Goal: Task Accomplishment & Management: Manage account settings

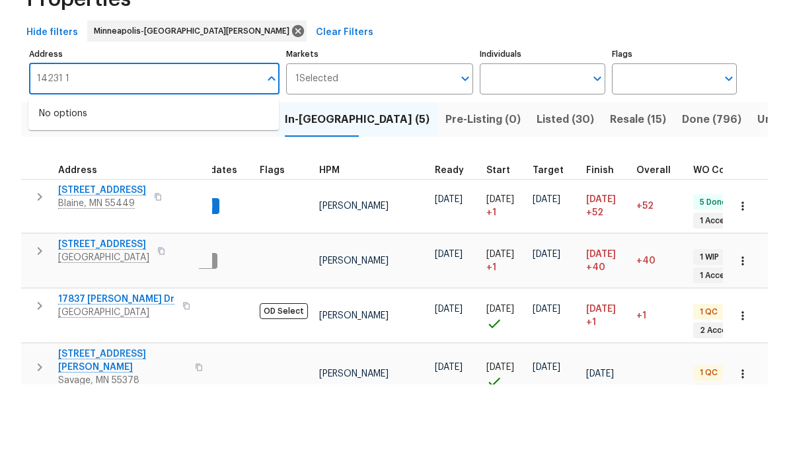
scroll to position [53, 0]
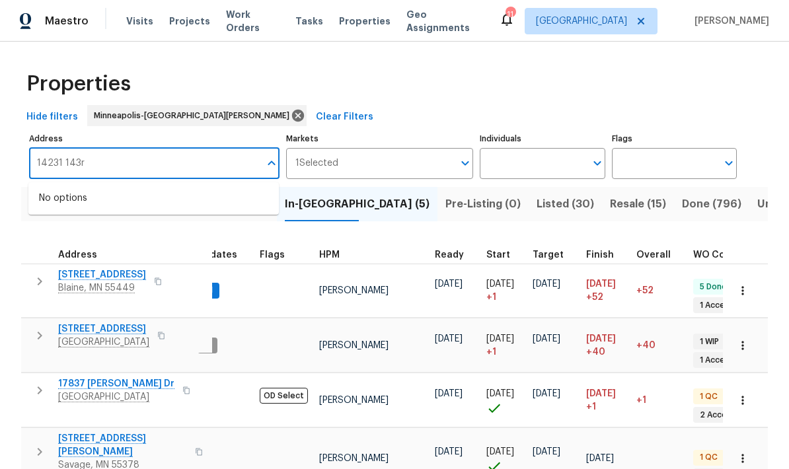
type input "14231 143rd"
click at [93, 188] on li "14231 E 143rd Ln Burnsville MN 55337" at bounding box center [153, 199] width 250 height 22
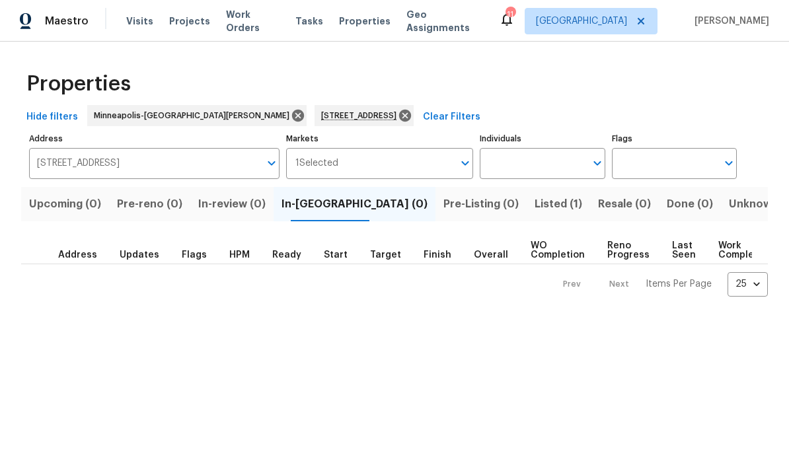
click at [535, 208] on span "Listed (1)" at bounding box center [559, 204] width 48 height 19
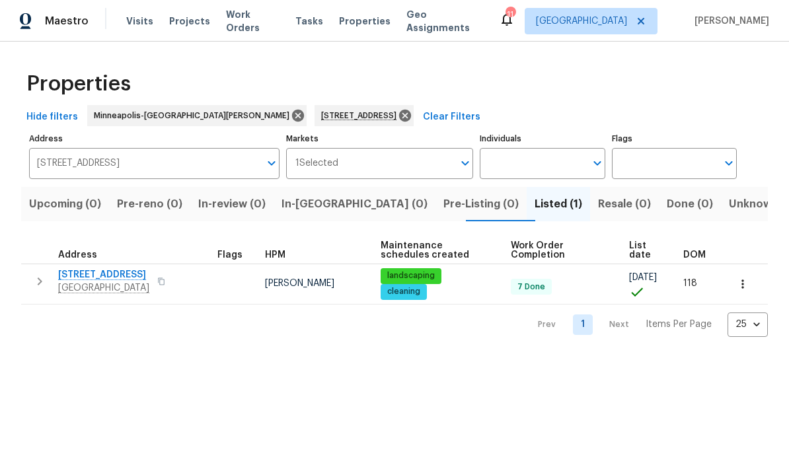
click at [83, 283] on span "[GEOGRAPHIC_DATA]" at bounding box center [103, 287] width 91 height 13
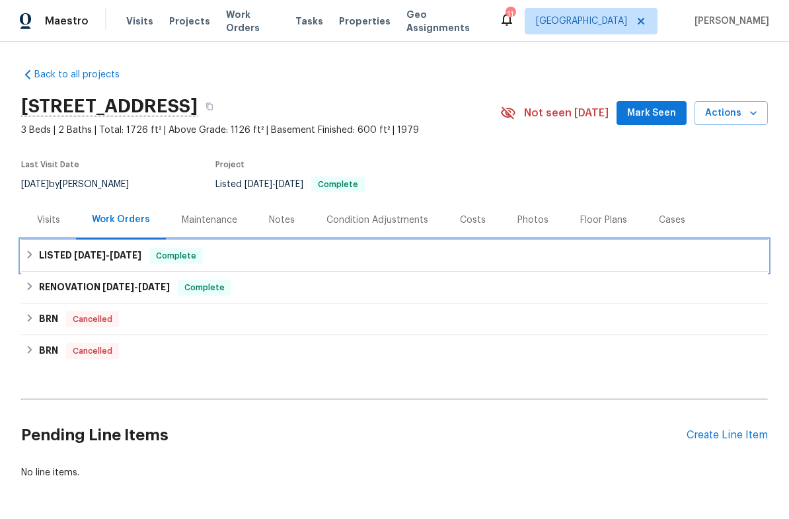
click at [53, 258] on h6 "LISTED 4/22/25 - 7/11/25" at bounding box center [90, 256] width 102 height 16
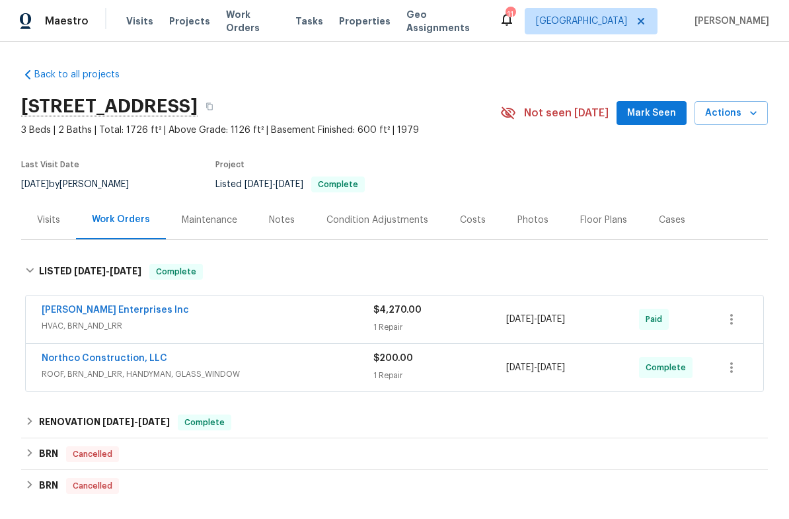
click at [59, 313] on link "[PERSON_NAME] Enterprises Inc" at bounding box center [115, 309] width 147 height 9
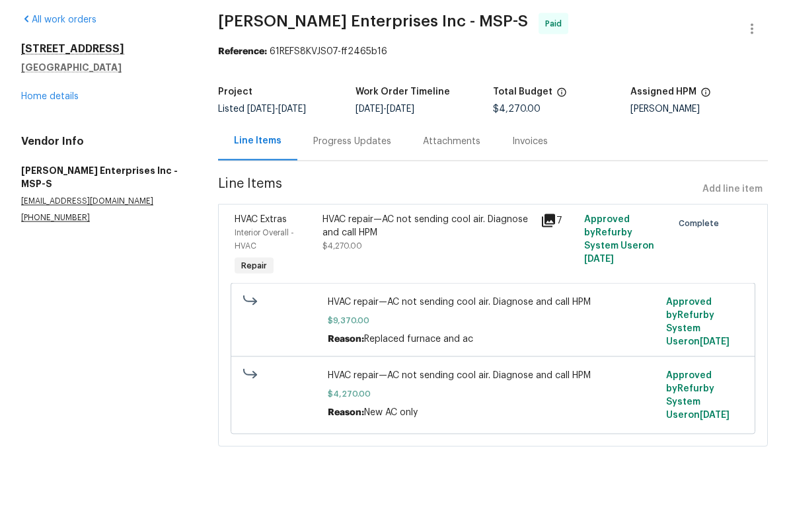
scroll to position [16, 0]
click at [35, 141] on link "Home details" at bounding box center [49, 145] width 57 height 9
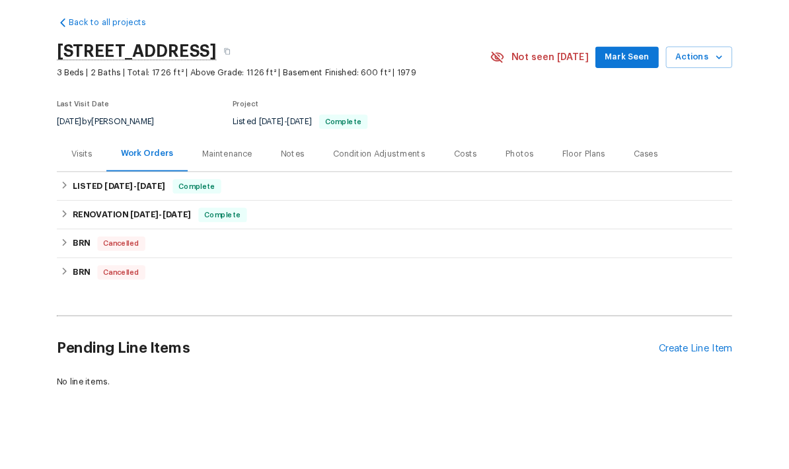
scroll to position [53, 0]
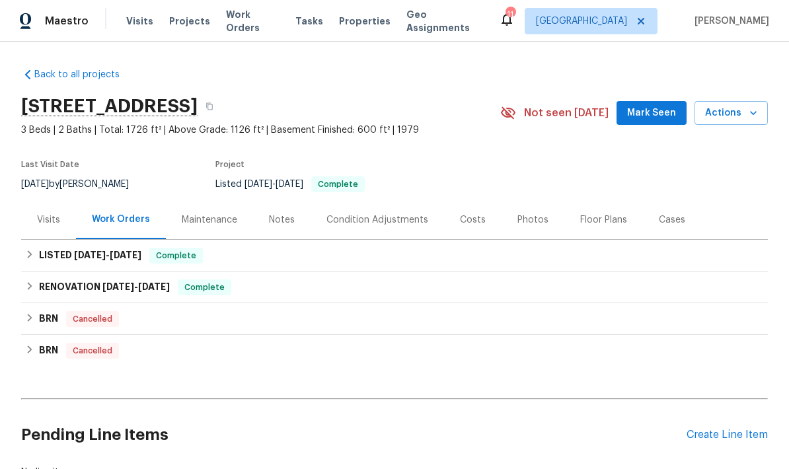
click at [737, 429] on div "Create Line Item" at bounding box center [727, 435] width 81 height 13
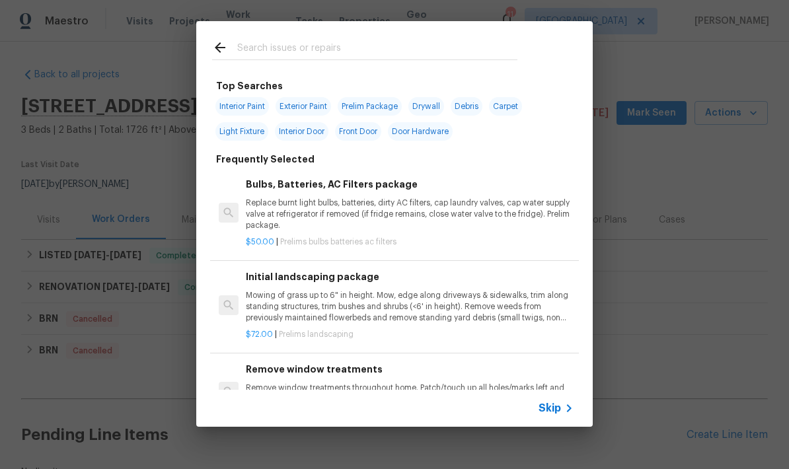
click at [250, 57] on input "text" at bounding box center [377, 50] width 280 height 20
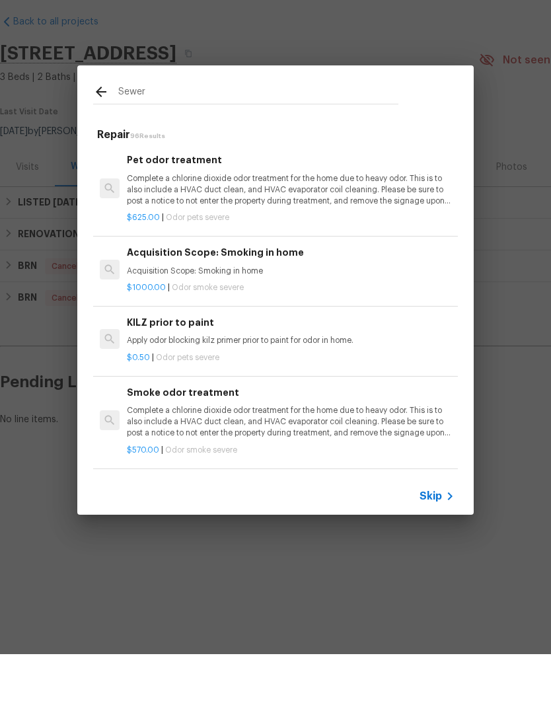
scroll to position [0, 0]
type input "S"
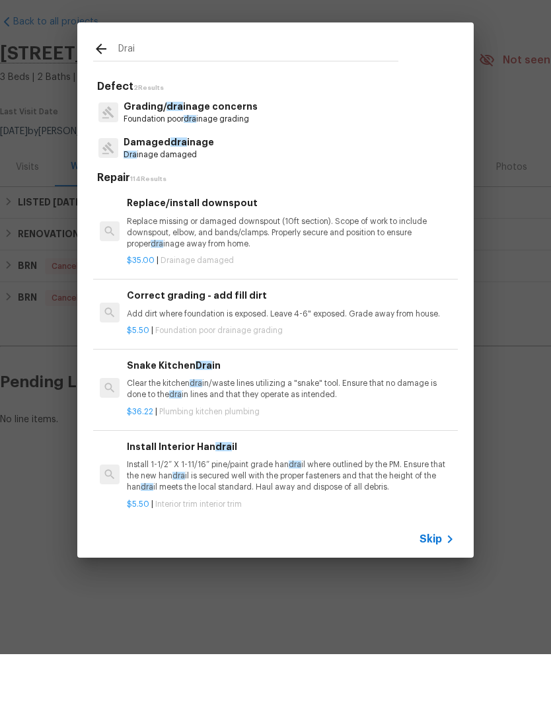
type input "Drain"
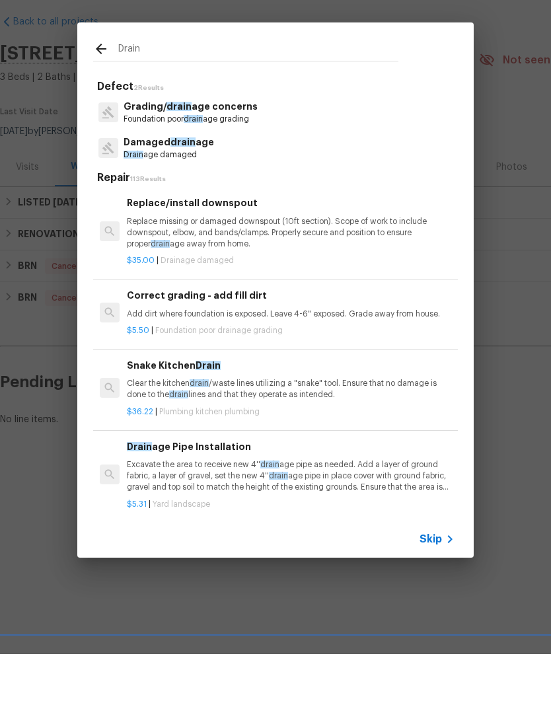
click at [152, 202] on p "Drain age damaged" at bounding box center [169, 207] width 91 height 11
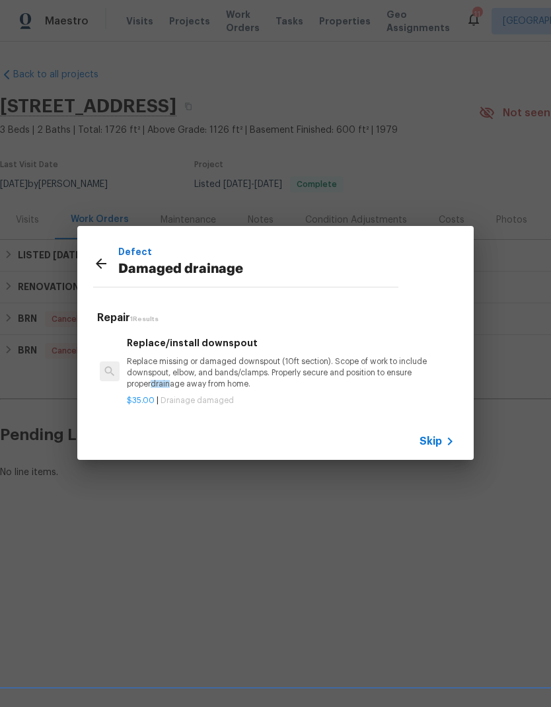
click at [101, 264] on icon at bounding box center [101, 263] width 11 height 11
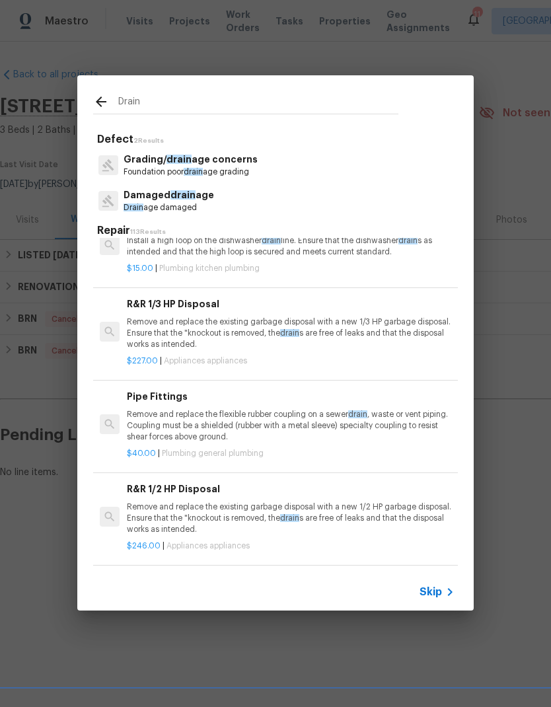
scroll to position [848, -1]
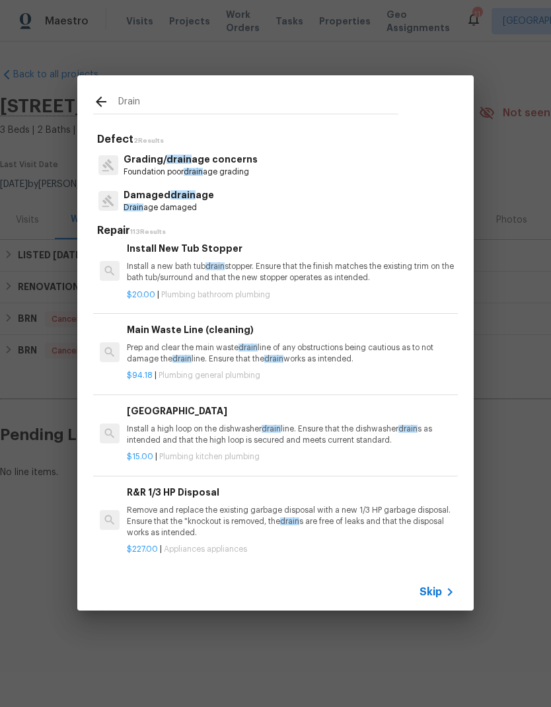
click at [158, 108] on input "Drain" at bounding box center [258, 104] width 280 height 20
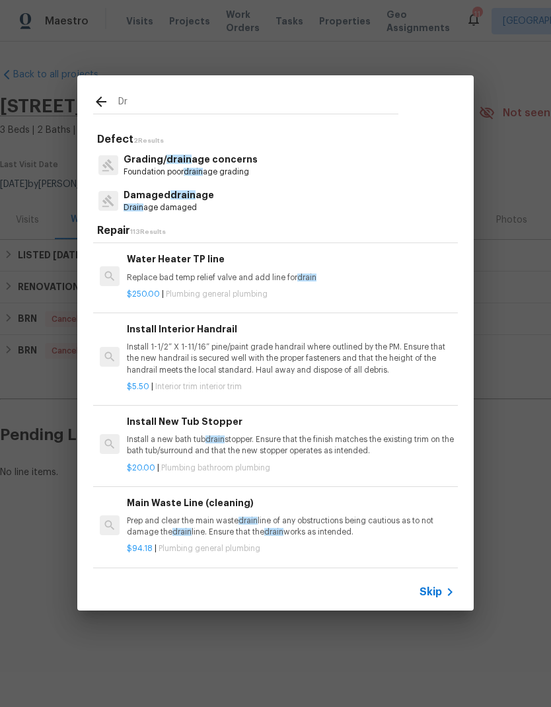
scroll to position [562, 0]
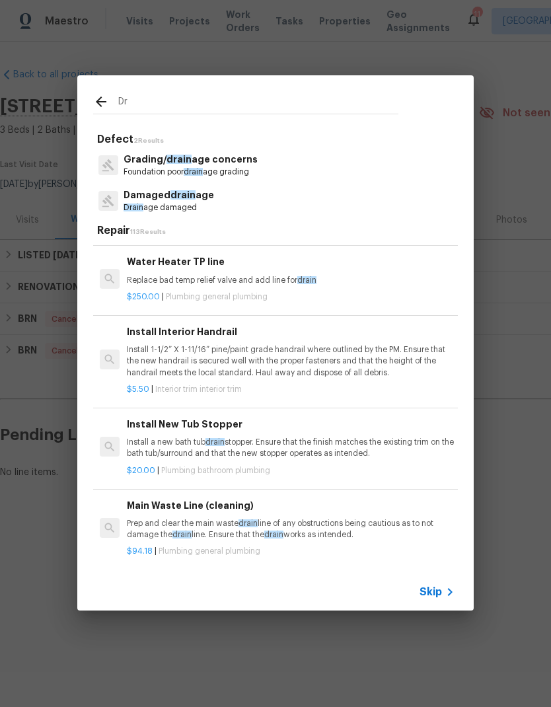
type input "D"
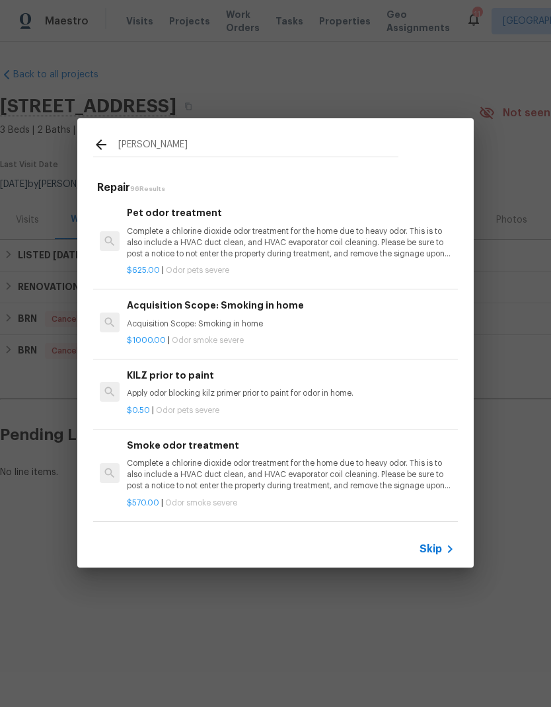
type input "Sewer line"
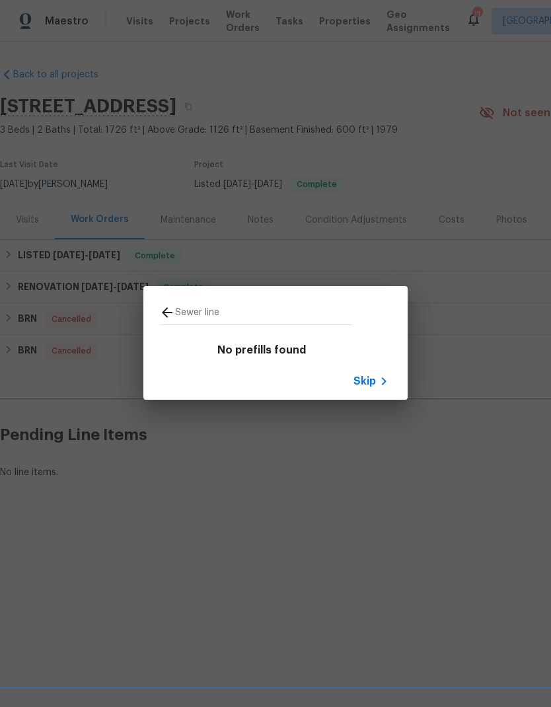
click at [372, 381] on span "Skip" at bounding box center [365, 381] width 22 height 13
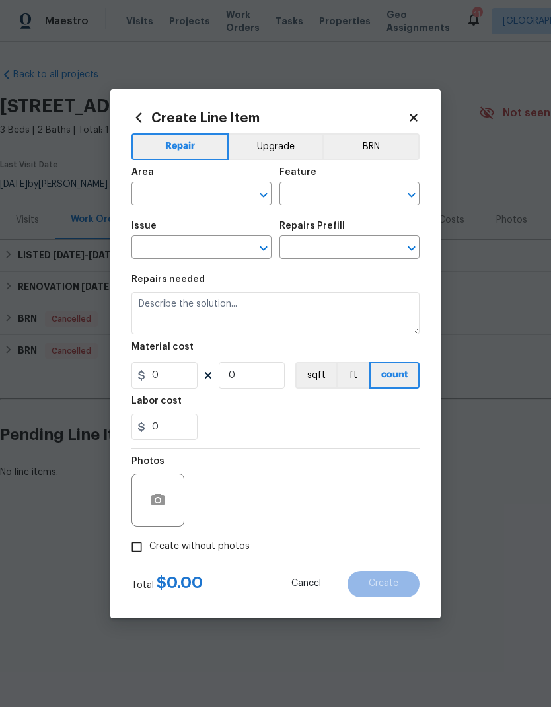
click at [412, 114] on icon at bounding box center [413, 117] width 7 height 7
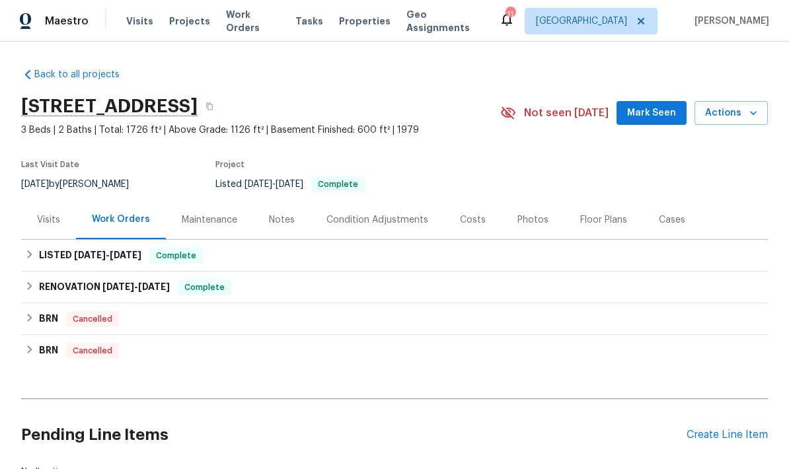
click at [710, 433] on div "Create Line Item" at bounding box center [727, 435] width 81 height 13
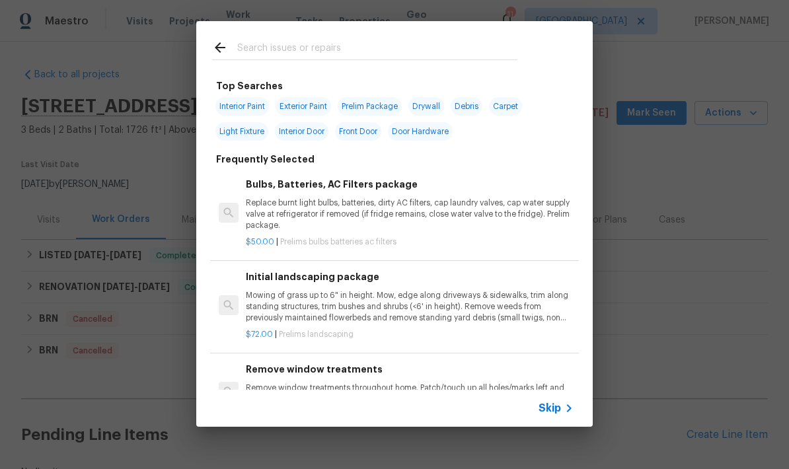
click at [245, 46] on input "text" at bounding box center [377, 50] width 280 height 20
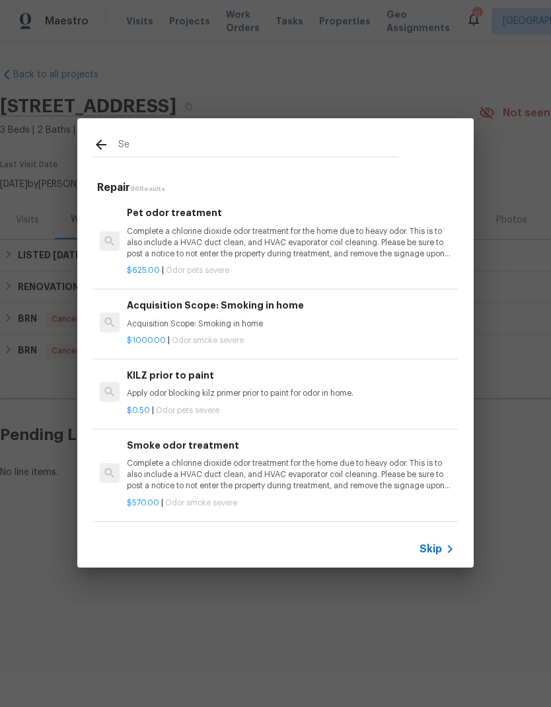
type input "S"
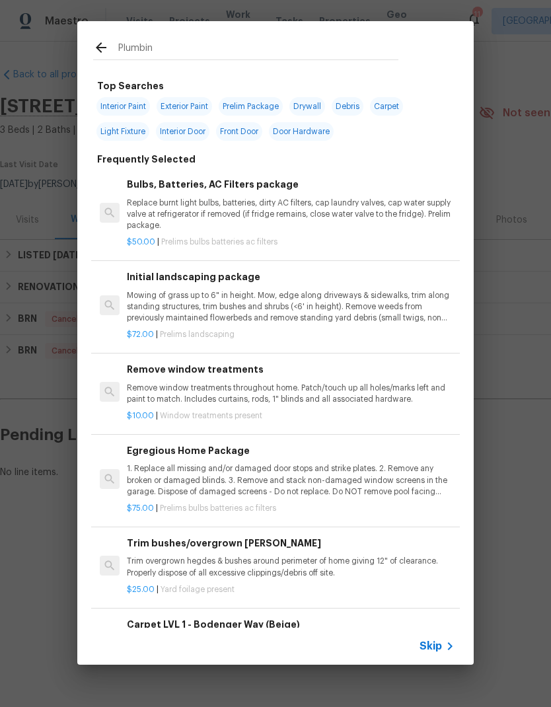
type input "Plumbing"
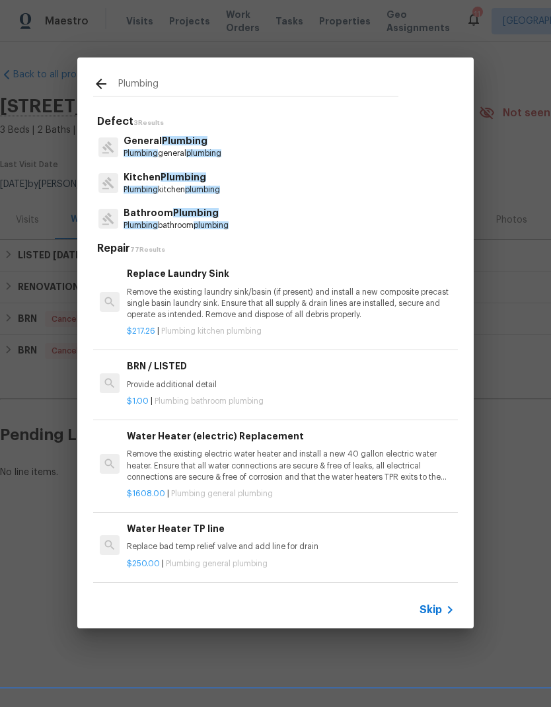
click at [180, 140] on span "Plumbing" at bounding box center [185, 140] width 46 height 9
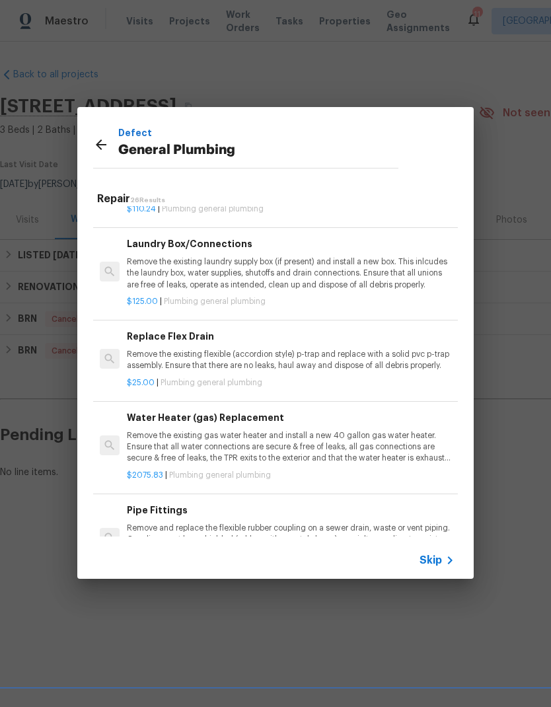
scroll to position [632, -1]
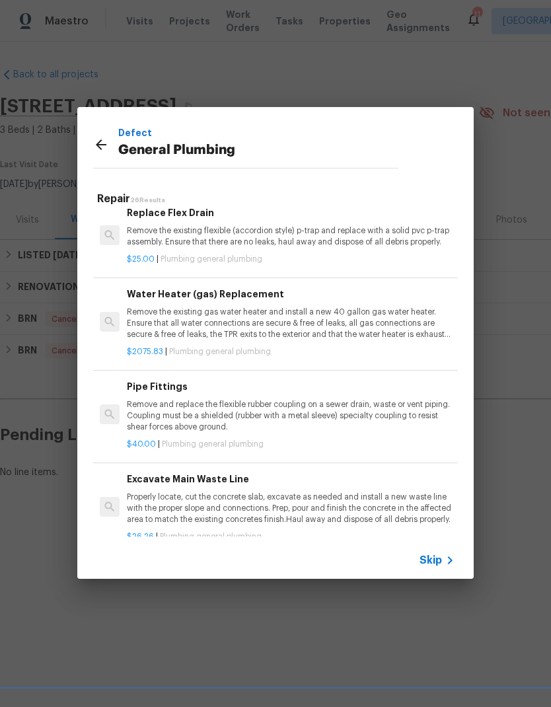
click at [102, 145] on icon at bounding box center [101, 145] width 16 height 16
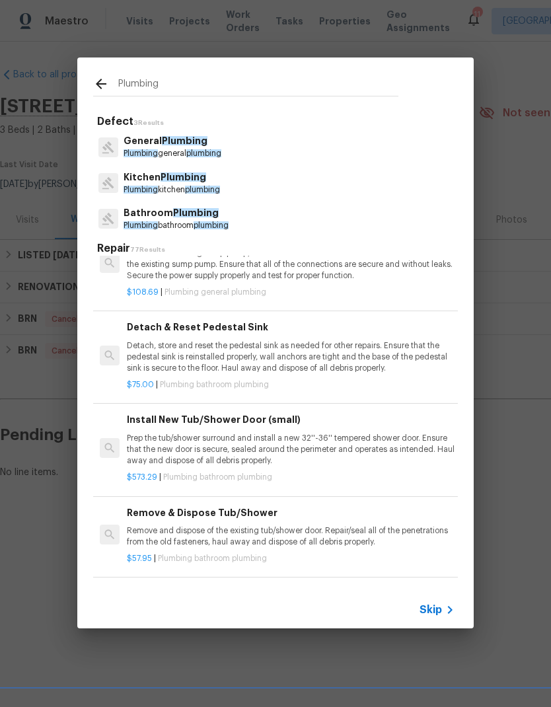
scroll to position [712, 0]
click at [132, 83] on input "Plumbing" at bounding box center [258, 86] width 280 height 20
type input "P"
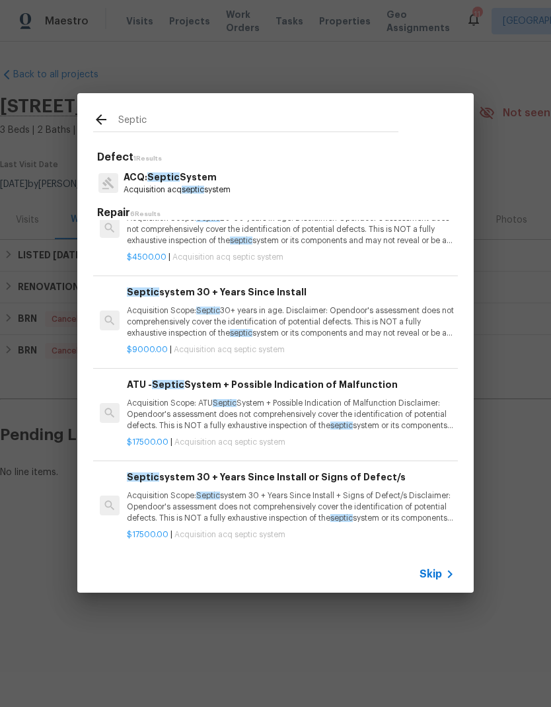
scroll to position [223, 0]
type input "S"
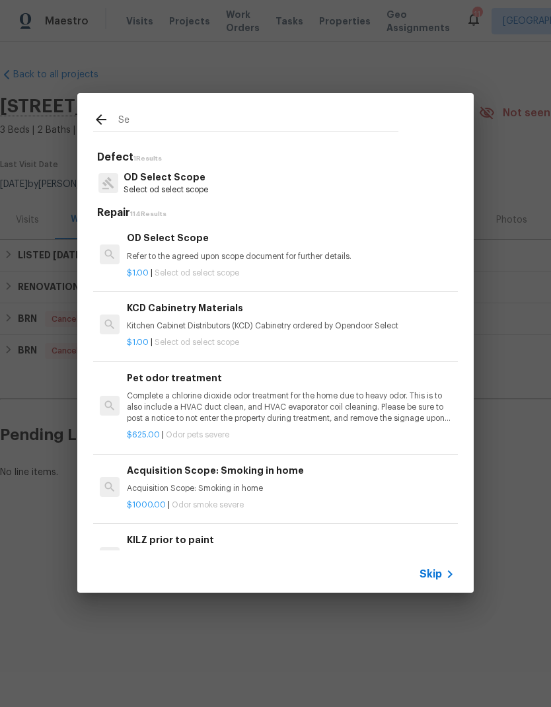
type input "S"
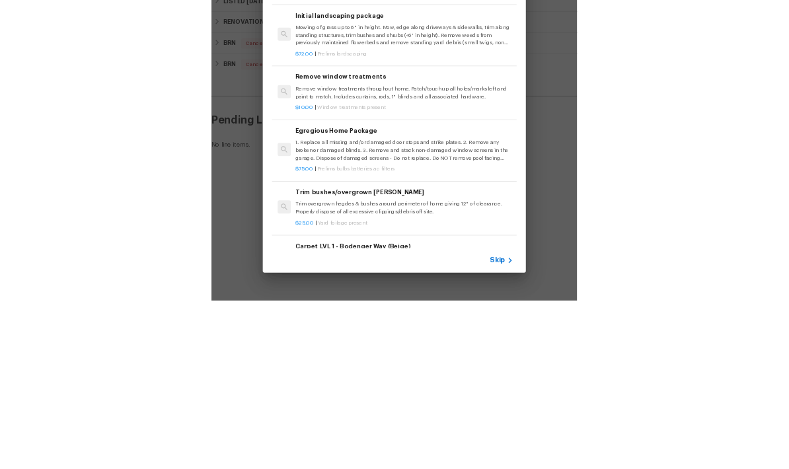
scroll to position [0, 0]
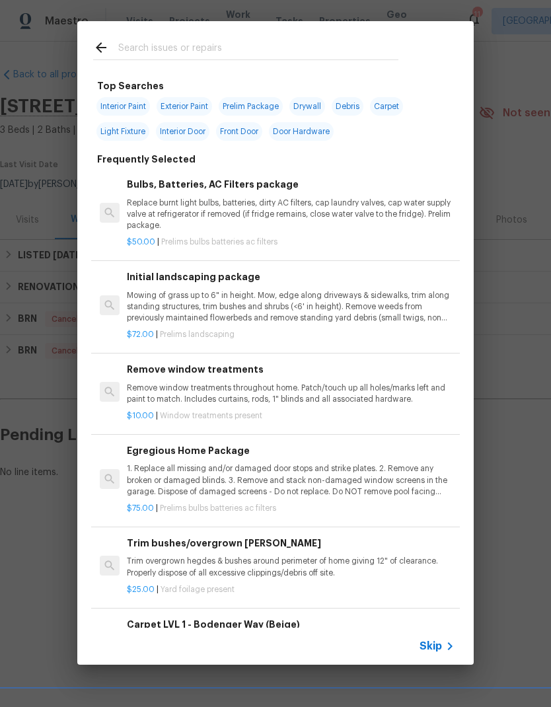
click at [98, 46] on icon at bounding box center [101, 47] width 11 height 11
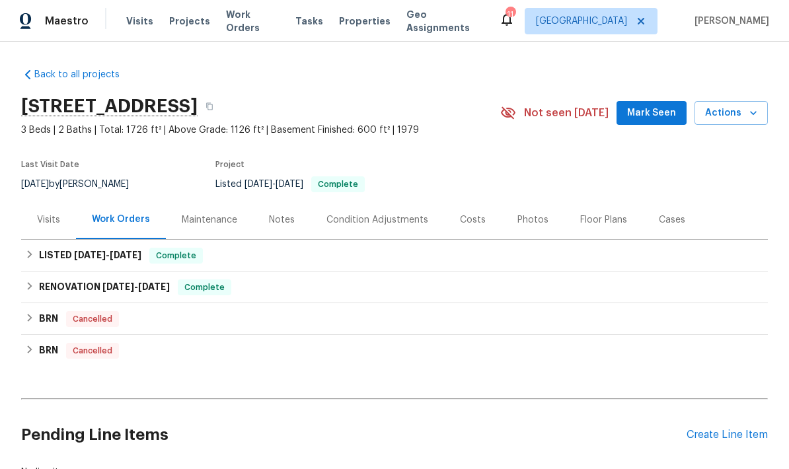
click at [727, 431] on div "Create Line Item" at bounding box center [727, 435] width 81 height 13
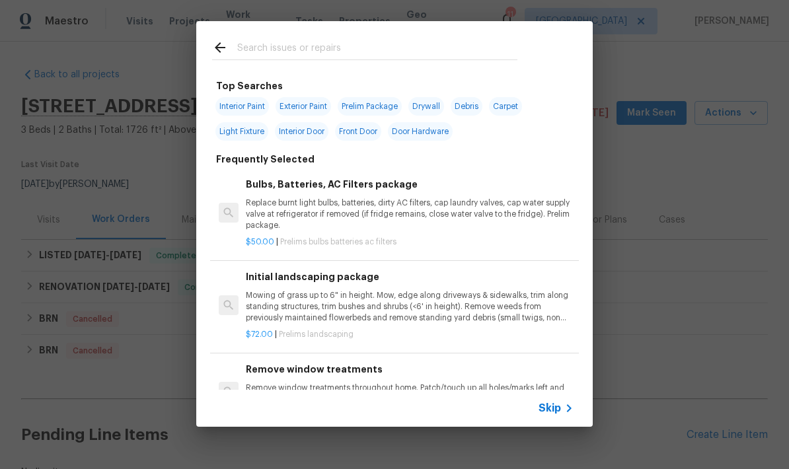
click at [266, 51] on input "text" at bounding box center [377, 50] width 280 height 20
type input "Plumbing"
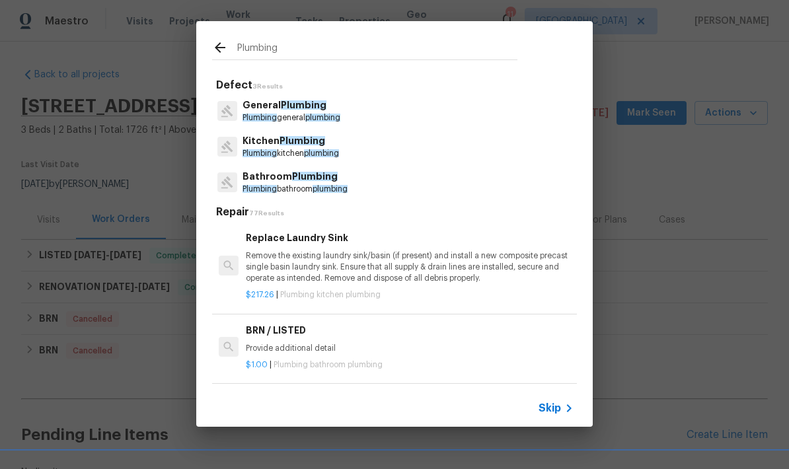
click at [289, 108] on span "Plumbing" at bounding box center [304, 104] width 46 height 9
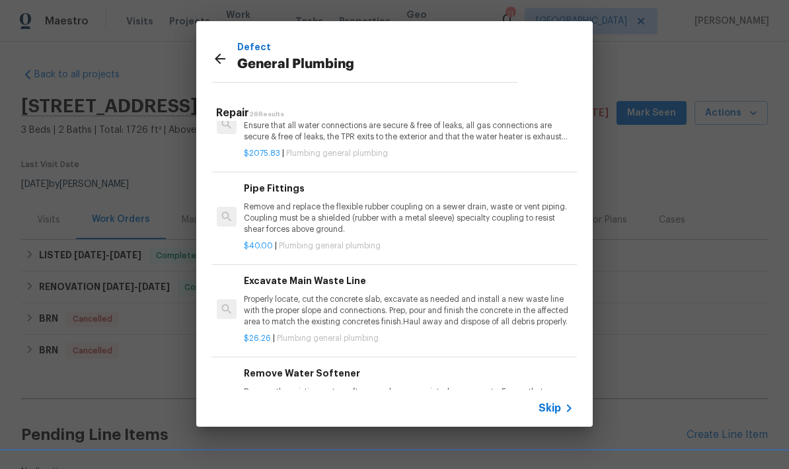
scroll to position [819, 2]
click at [414, 304] on p "Properly locate, cut the concrete slab, excavate as needed and install a new wa…" at bounding box center [408, 310] width 328 height 34
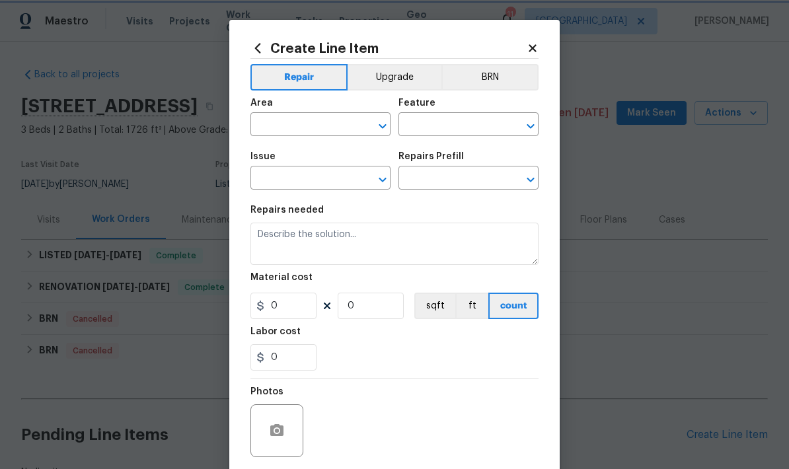
type input "Plumbing"
type input "General Plumbing"
type input "Excavate Main Waste Line $26.26"
type textarea "Properly locate, cut the concrete slab, excavate as needed and install a new wa…"
type input "26.26"
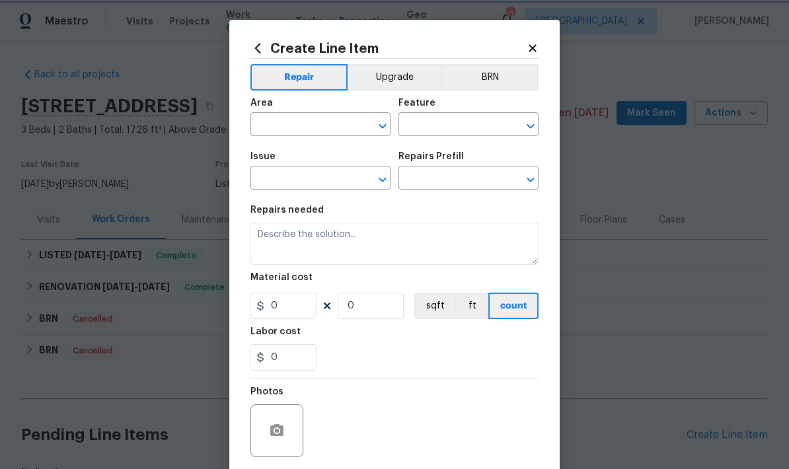
type input "1"
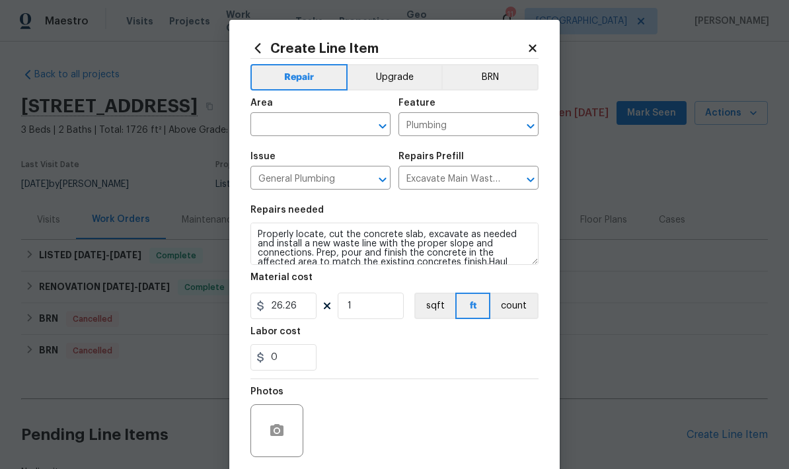
click at [291, 128] on input "text" at bounding box center [301, 126] width 103 height 20
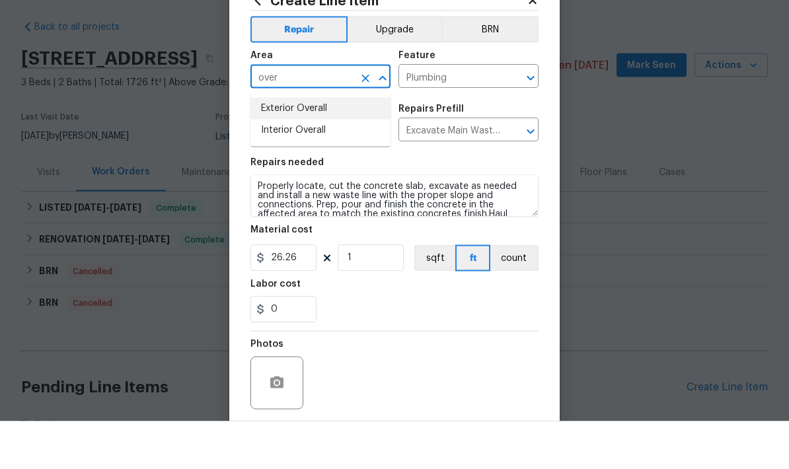
click at [305, 145] on li "Exterior Overall" at bounding box center [320, 156] width 140 height 22
type input "Exterior Overall"
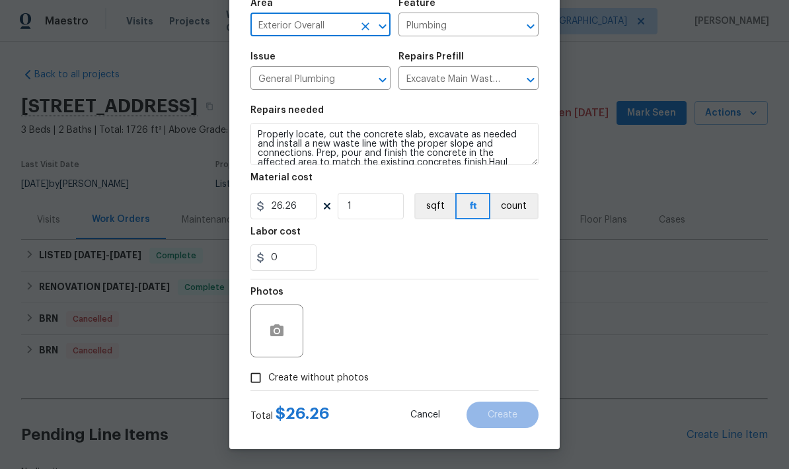
scroll to position [102, 0]
click at [258, 378] on input "Create without photos" at bounding box center [255, 377] width 25 height 25
checkbox input "true"
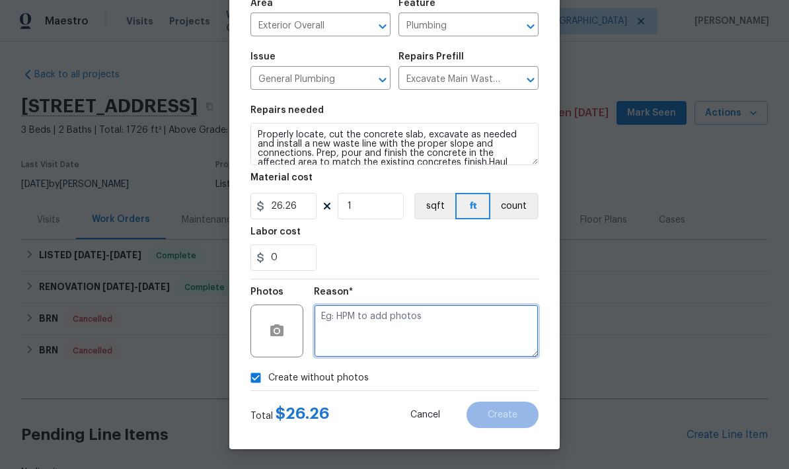
click at [336, 321] on textarea at bounding box center [426, 331] width 225 height 53
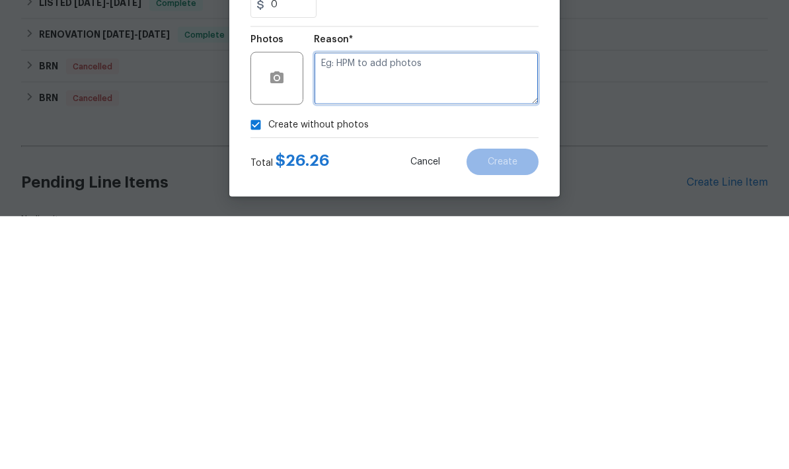
type textarea "."
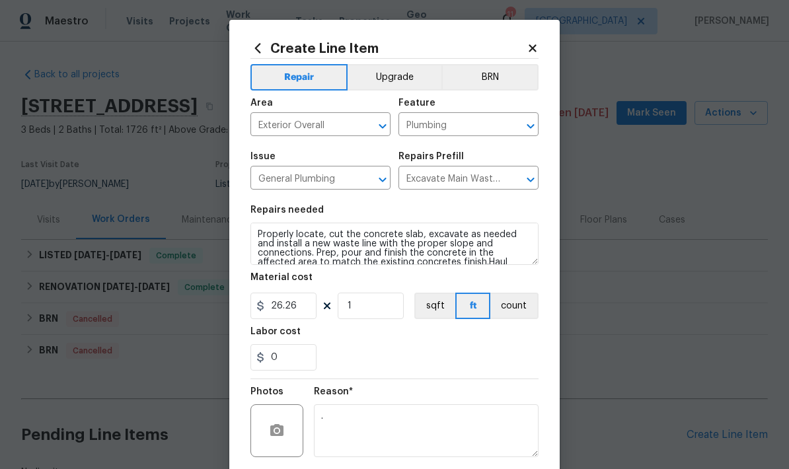
scroll to position [0, 0]
click at [252, 50] on icon at bounding box center [257, 48] width 15 height 15
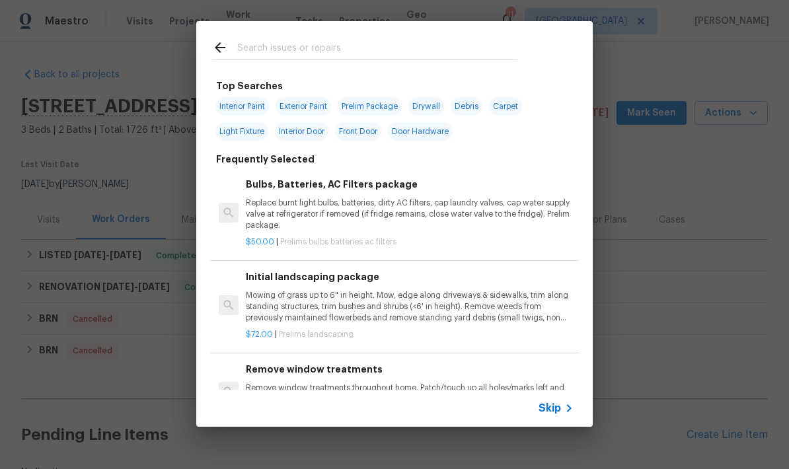
click at [216, 45] on icon at bounding box center [220, 48] width 16 height 16
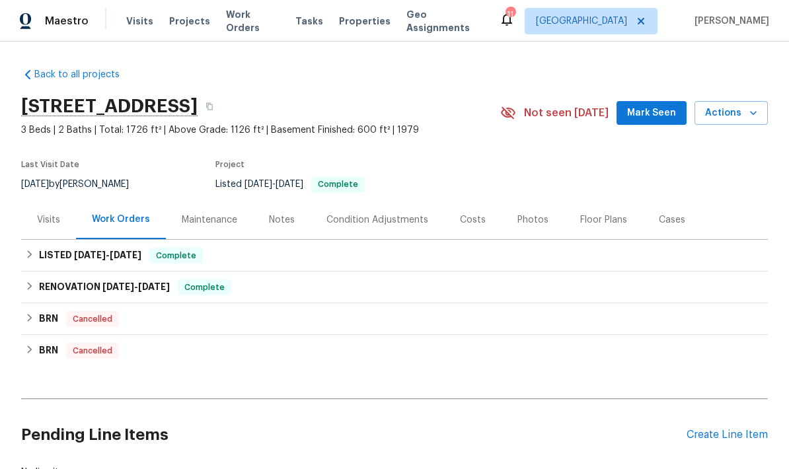
click at [692, 429] on div "Create Line Item" at bounding box center [727, 435] width 81 height 13
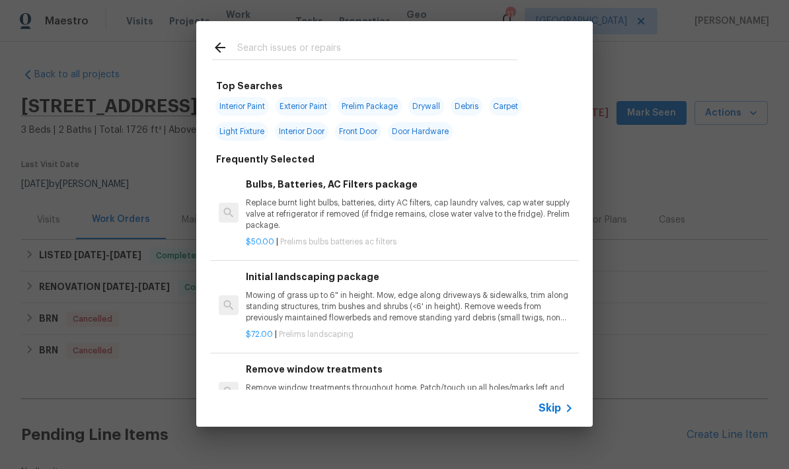
click at [272, 44] on input "text" at bounding box center [377, 50] width 280 height 20
type input "Plumbing"
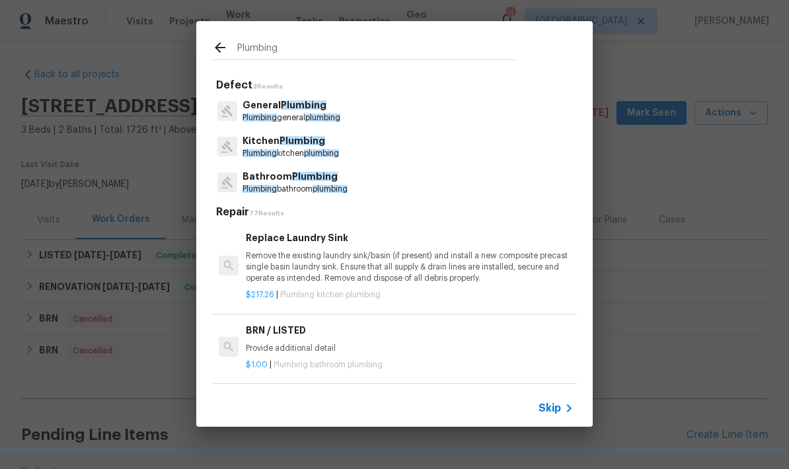
click at [291, 102] on span "Plumbing" at bounding box center [304, 104] width 46 height 9
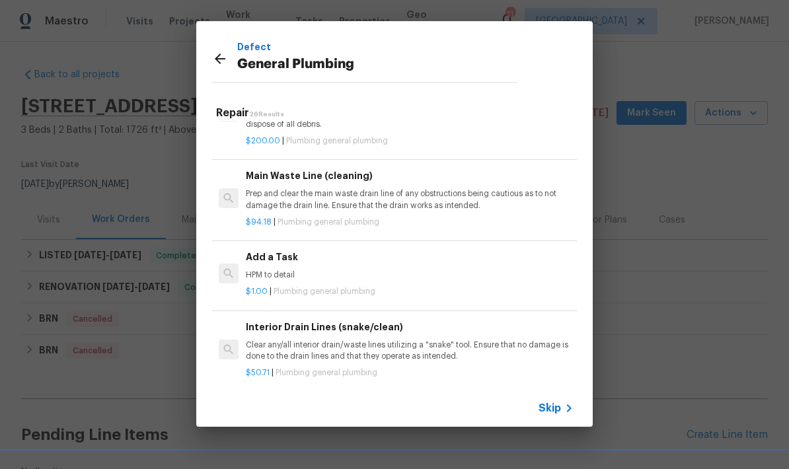
scroll to position [1376, 0]
click at [338, 174] on div "Main Waste Line (cleaning) Prep and clear the main waste drain line of any obst…" at bounding box center [410, 188] width 328 height 43
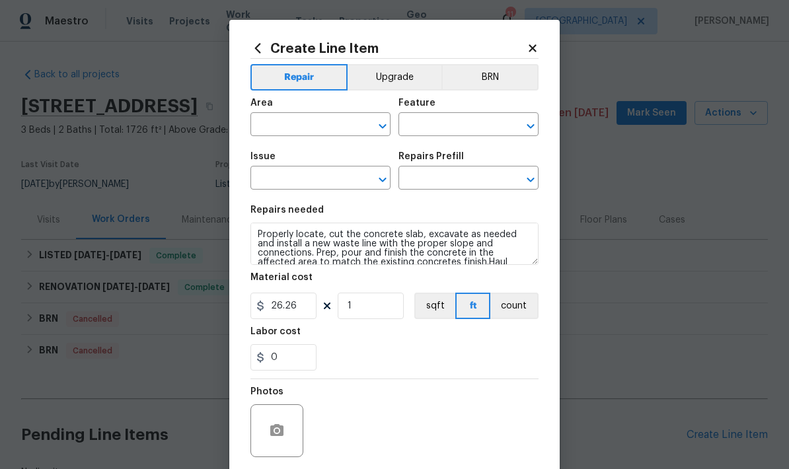
type input "Exterior Overall"
type input "Plumbing"
type input "General Plumbing"
type input "Main Waste Line (cleaning) $94.18"
type textarea "Prep and clear the main waste drain line of any obstructions being cautious as …"
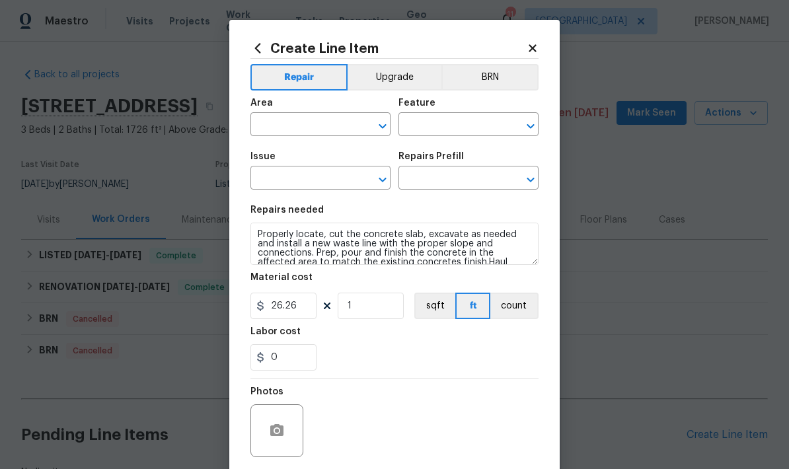
type input "94.18"
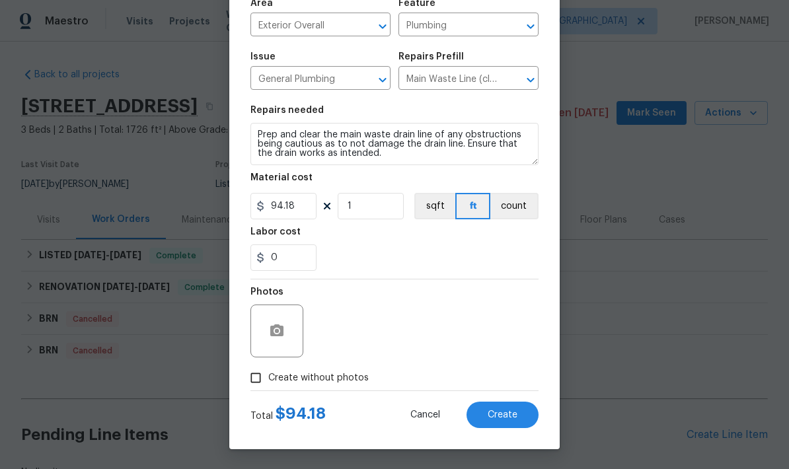
scroll to position [102, 0]
click at [259, 379] on input "Create without photos" at bounding box center [255, 377] width 25 height 25
checkbox input "true"
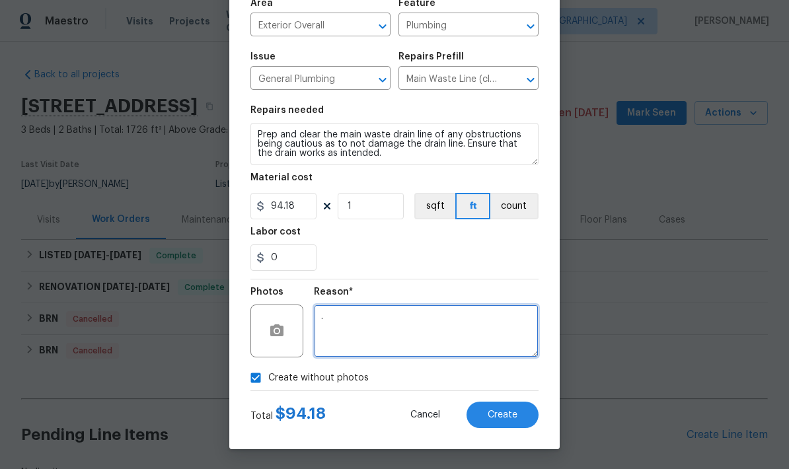
click at [359, 322] on textarea "." at bounding box center [426, 331] width 225 height 53
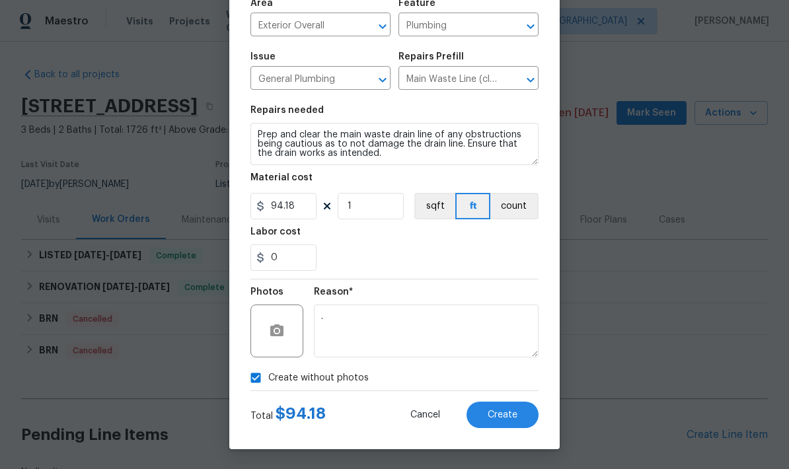
click at [500, 417] on span "Create" at bounding box center [503, 415] width 30 height 10
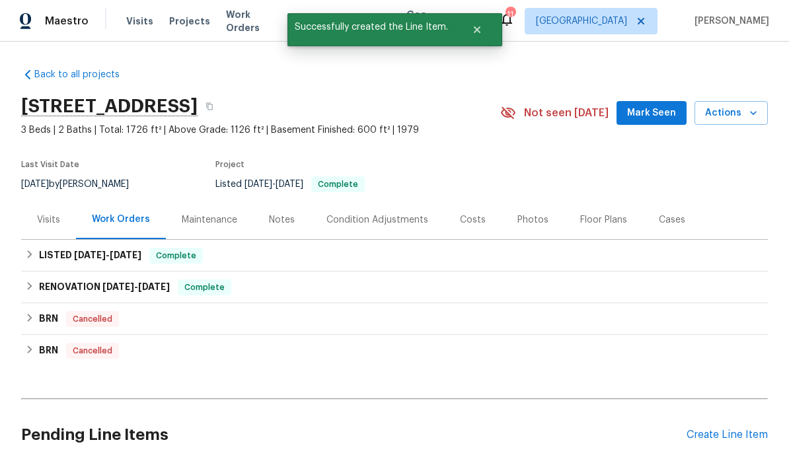
click at [701, 429] on div "Create Line Item" at bounding box center [727, 435] width 81 height 13
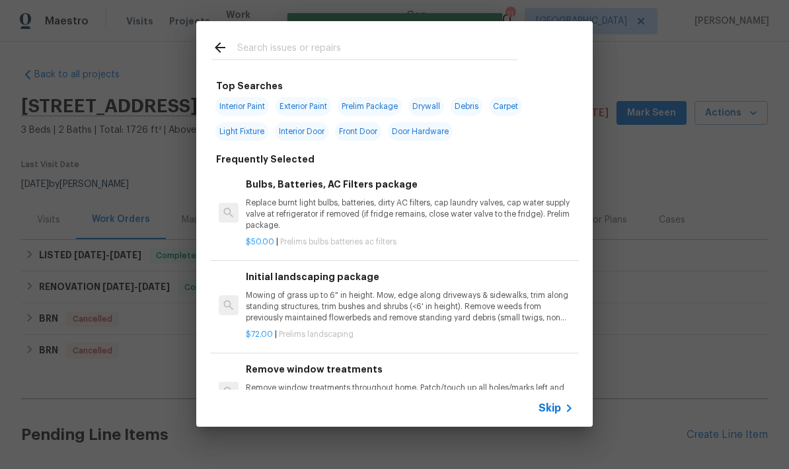
click at [216, 44] on icon at bounding box center [220, 48] width 16 height 16
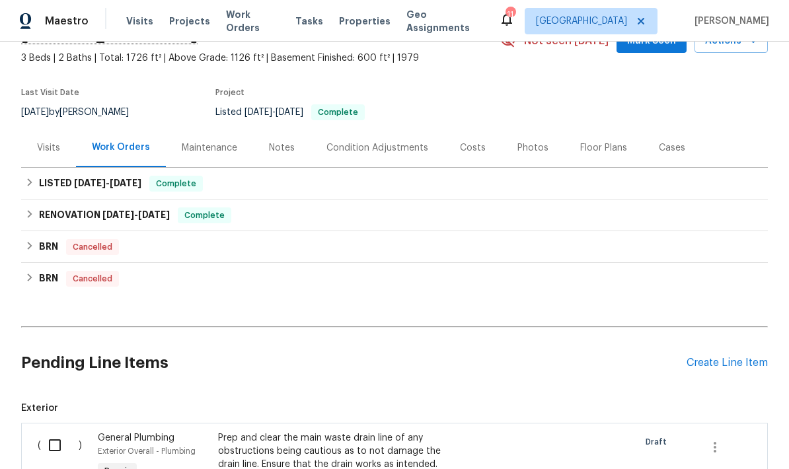
scroll to position [131, 0]
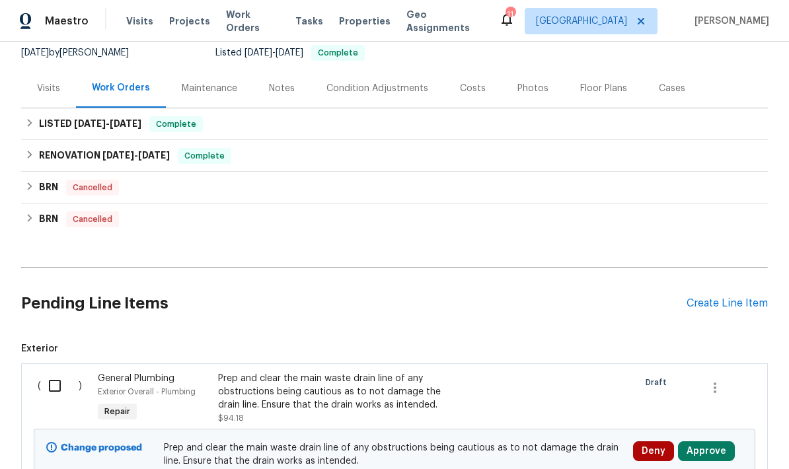
click at [44, 372] on input "checkbox" at bounding box center [60, 386] width 38 height 28
checkbox input "true"
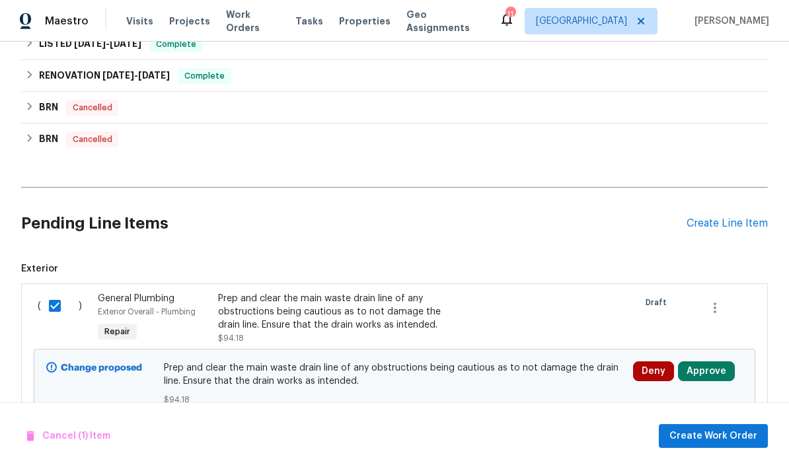
scroll to position [211, 0]
click at [401, 458] on div "Cancel (1) Item Create Work Order" at bounding box center [394, 435] width 789 height 67
click at [722, 429] on span "Create Work Order" at bounding box center [713, 436] width 88 height 17
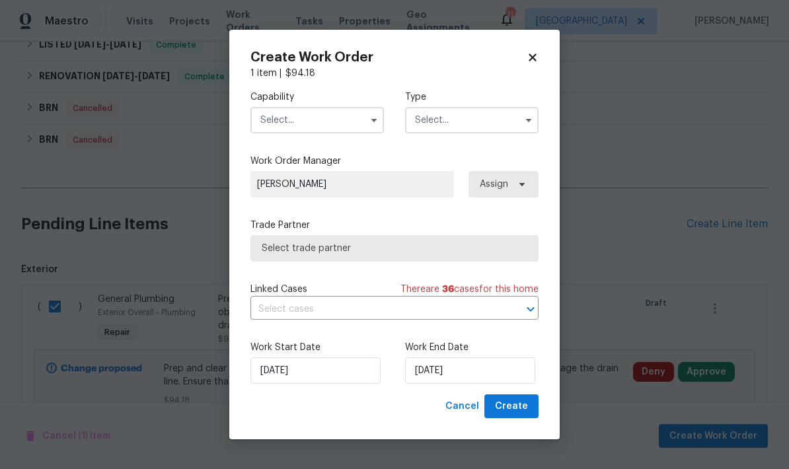
click at [299, 113] on input "text" at bounding box center [316, 120] width 133 height 26
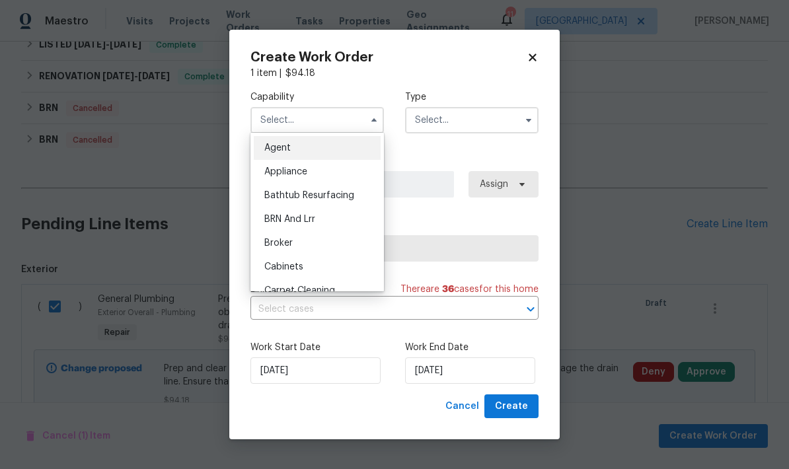
scroll to position [-1, 0]
click at [314, 124] on input "text" at bounding box center [316, 120] width 133 height 26
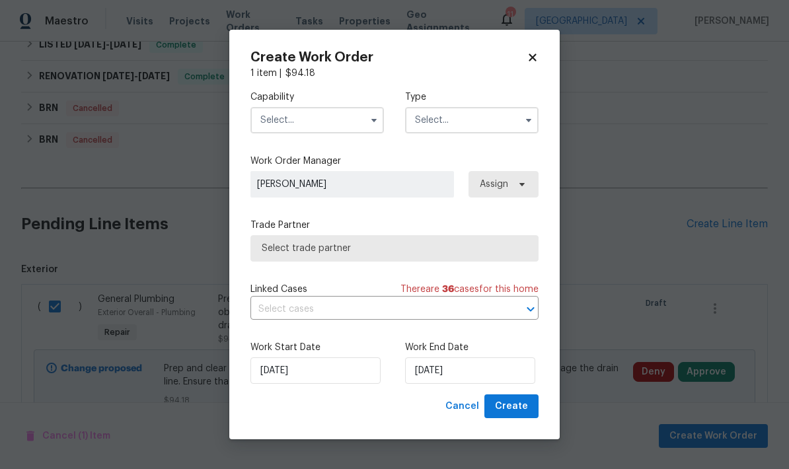
scroll to position [0, 0]
click at [307, 121] on input "text" at bounding box center [316, 120] width 133 height 26
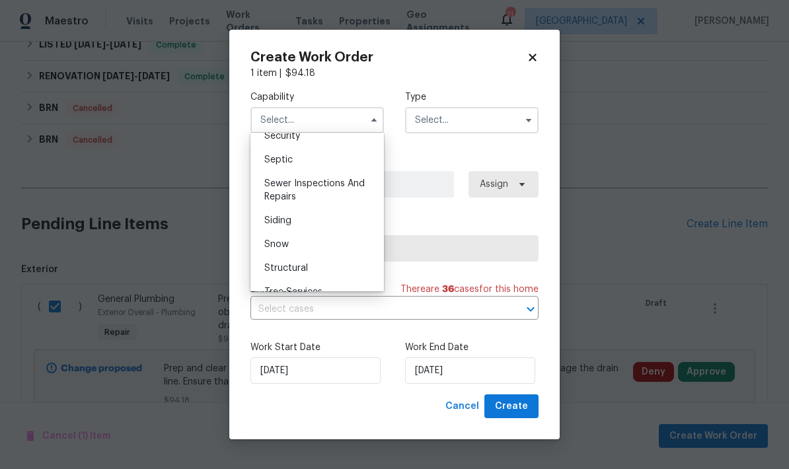
scroll to position [1374, 0]
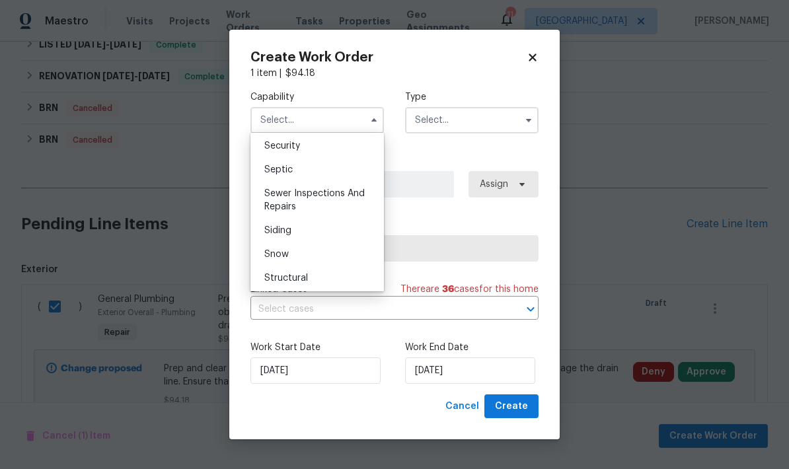
click at [303, 202] on div "Sewer Inspections And Repairs" at bounding box center [317, 200] width 127 height 37
type input "Sewer Inspections And Repairs"
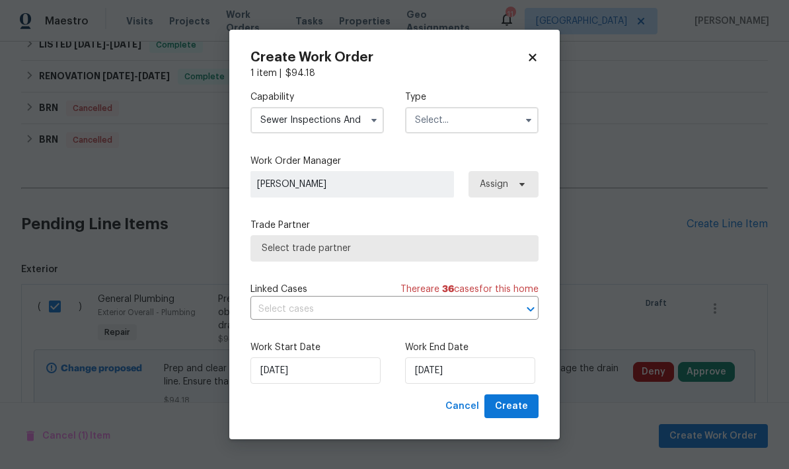
click at [456, 117] on input "text" at bounding box center [471, 120] width 133 height 26
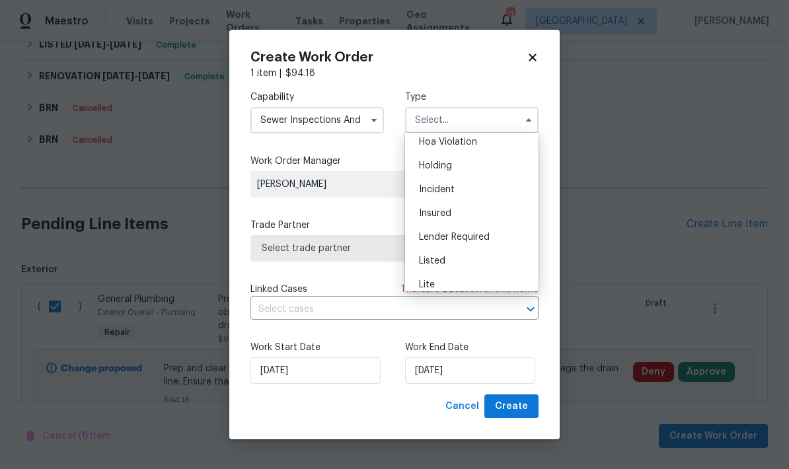
scroll to position [63, 0]
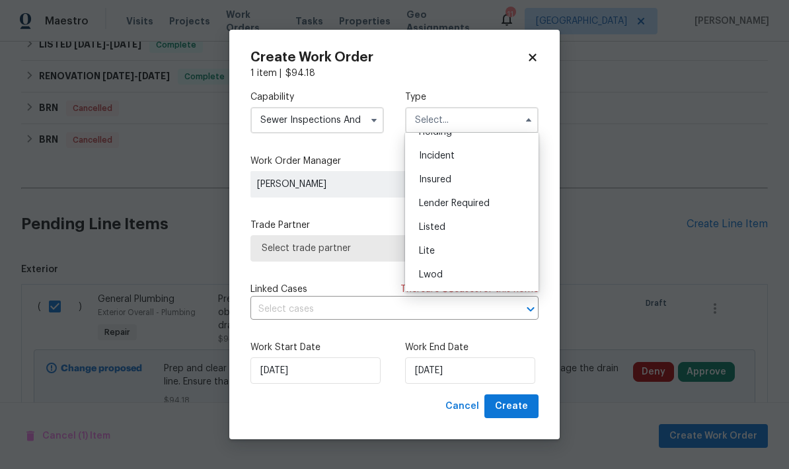
click at [437, 229] on span "Listed" at bounding box center [432, 227] width 26 height 9
type input "Listed"
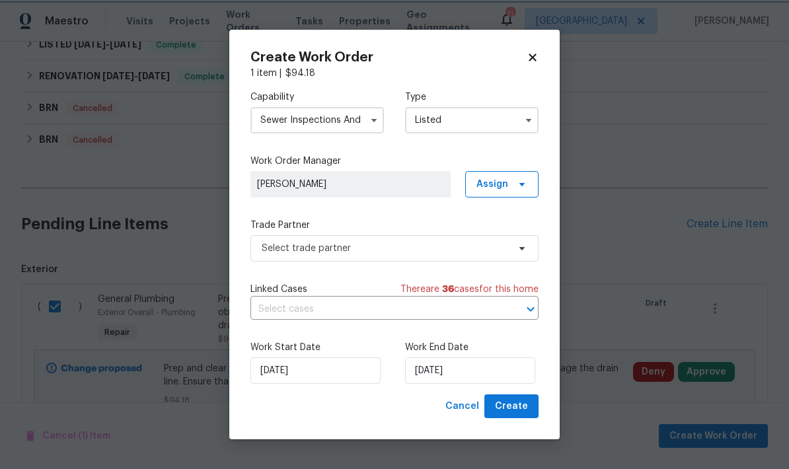
scroll to position [0, 0]
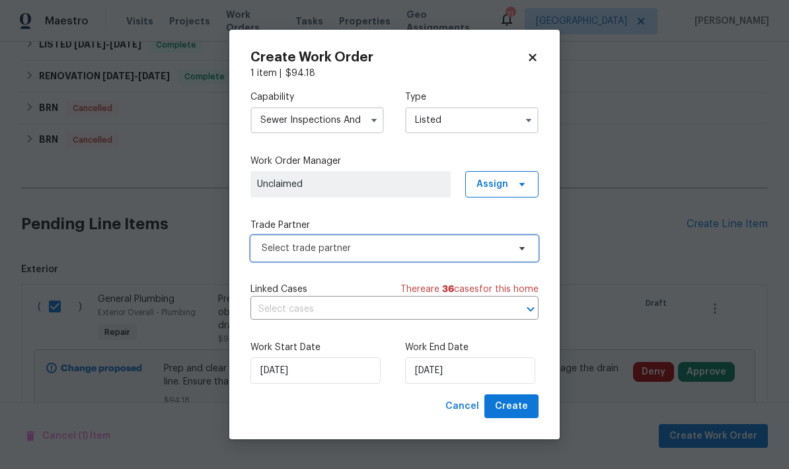
click at [401, 247] on span "Select trade partner" at bounding box center [385, 248] width 246 height 13
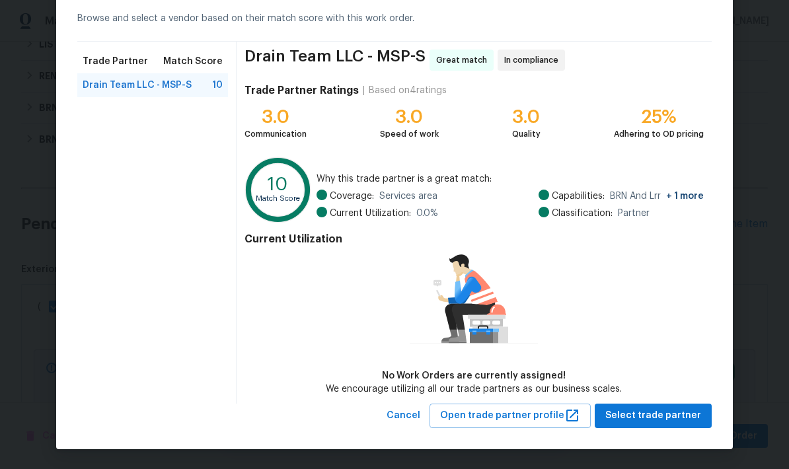
scroll to position [60, 0]
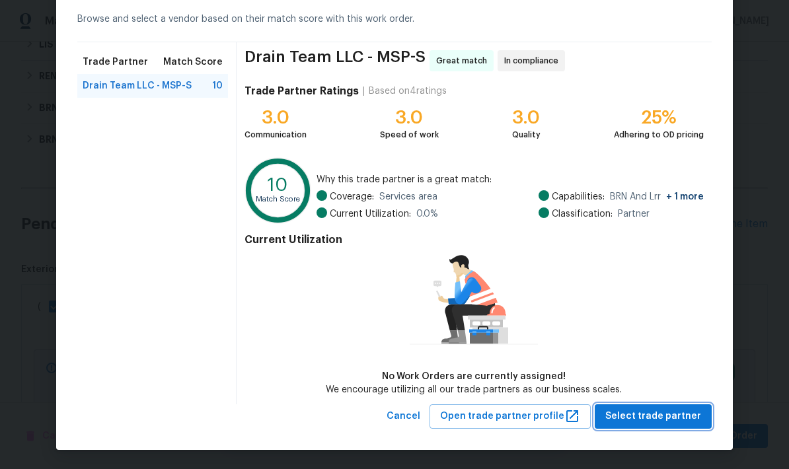
click at [661, 421] on span "Select trade partner" at bounding box center [653, 416] width 96 height 17
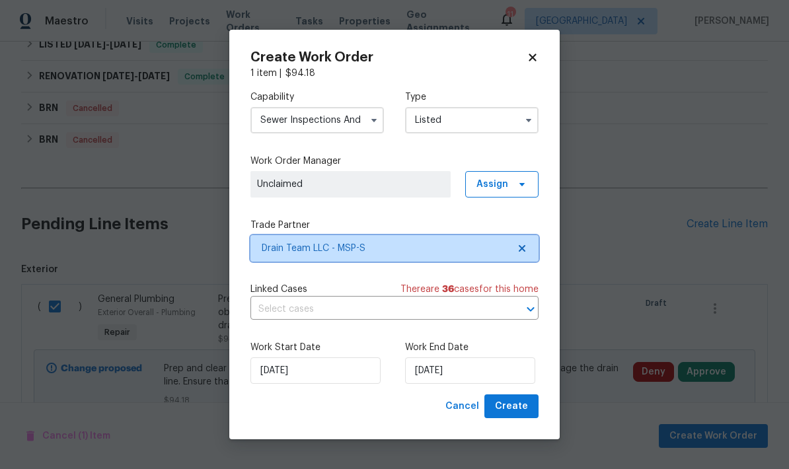
scroll to position [0, 0]
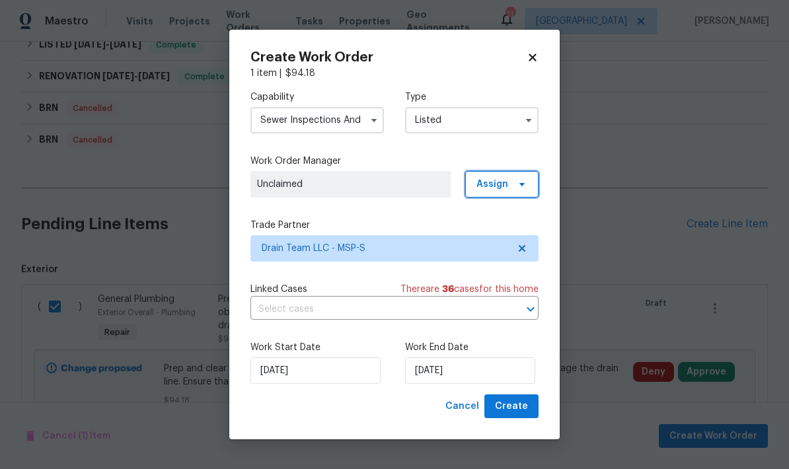
click at [515, 186] on span at bounding box center [520, 184] width 15 height 11
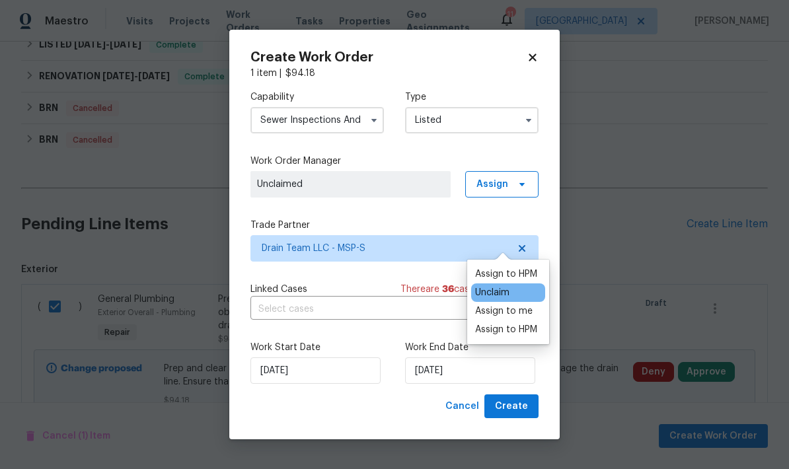
click at [530, 305] on div "Assign to me" at bounding box center [503, 311] width 57 height 13
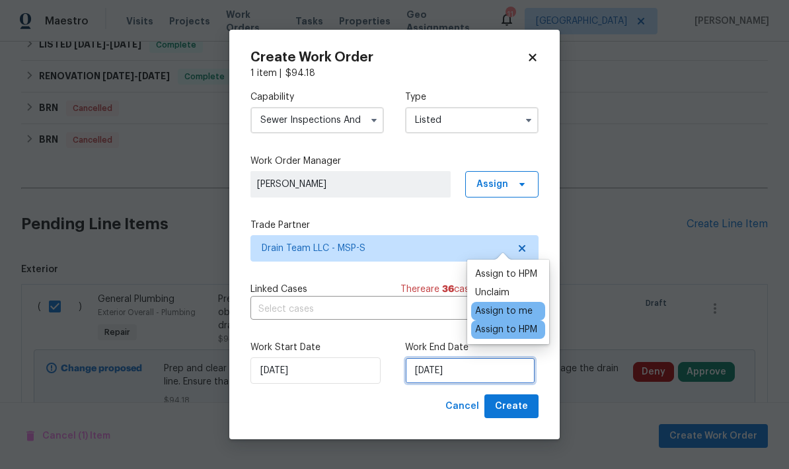
click at [488, 378] on input "[DATE]" at bounding box center [470, 370] width 130 height 26
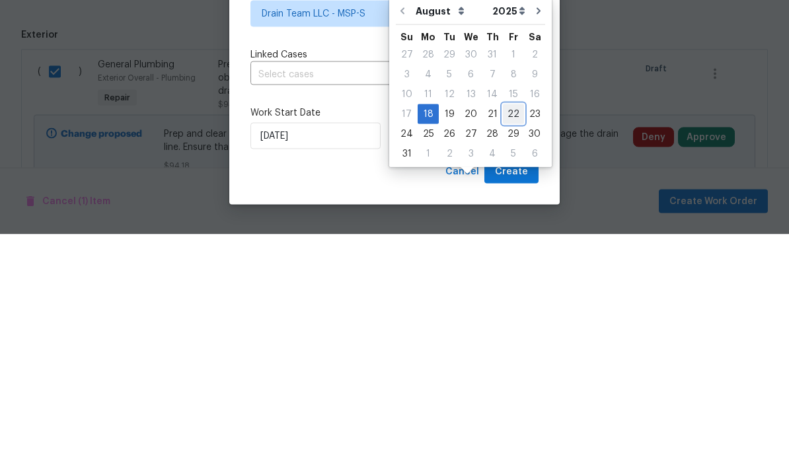
click at [505, 340] on div "22" at bounding box center [513, 349] width 21 height 19
type input "[DATE]"
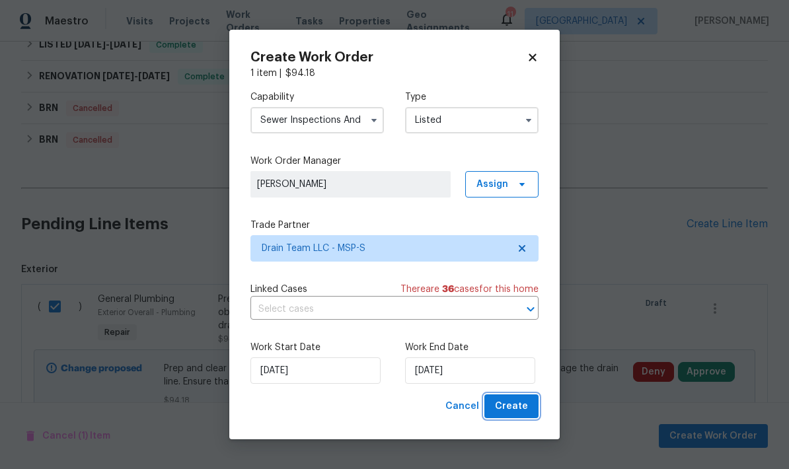
click at [512, 402] on span "Create" at bounding box center [511, 406] width 33 height 17
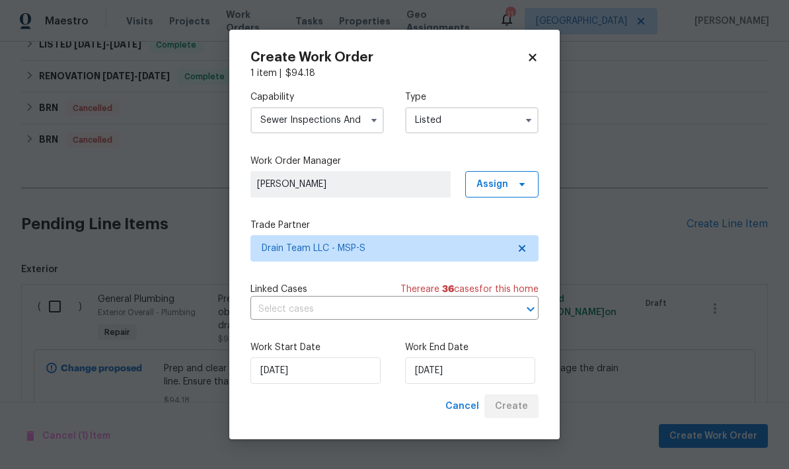
checkbox input "false"
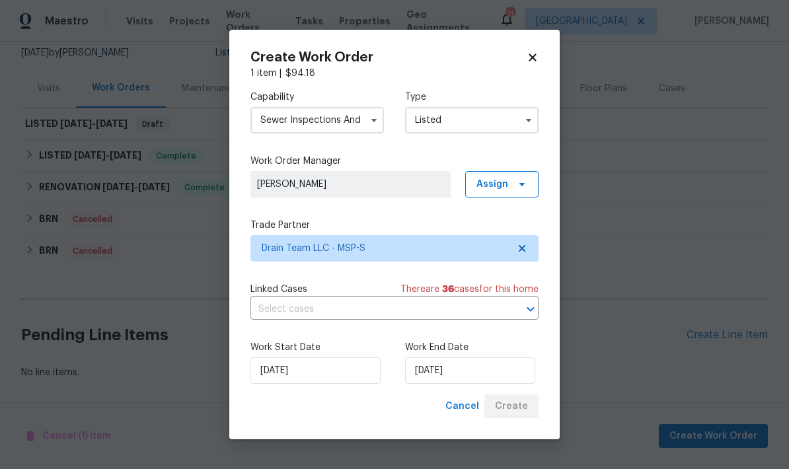
scroll to position [78, 0]
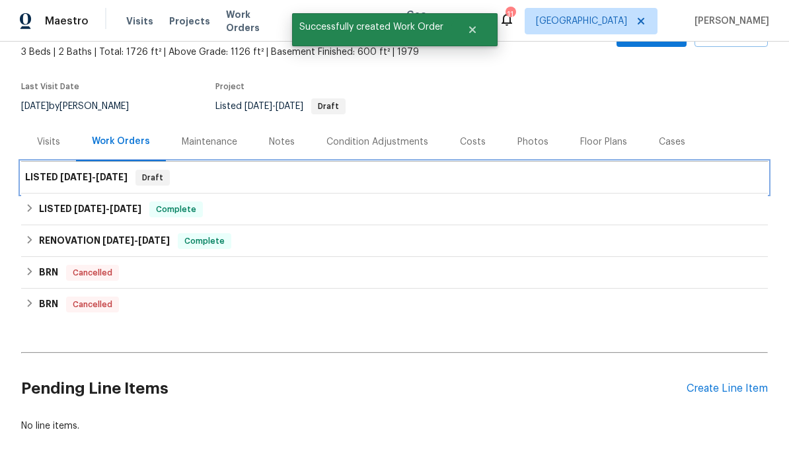
click at [40, 170] on h6 "LISTED 8/18/25 - 8/22/25" at bounding box center [76, 178] width 102 height 16
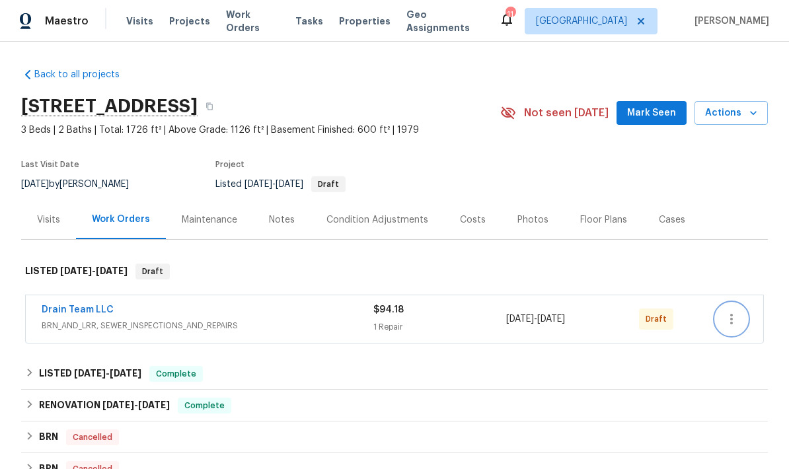
click at [734, 318] on icon "button" at bounding box center [732, 319] width 16 height 16
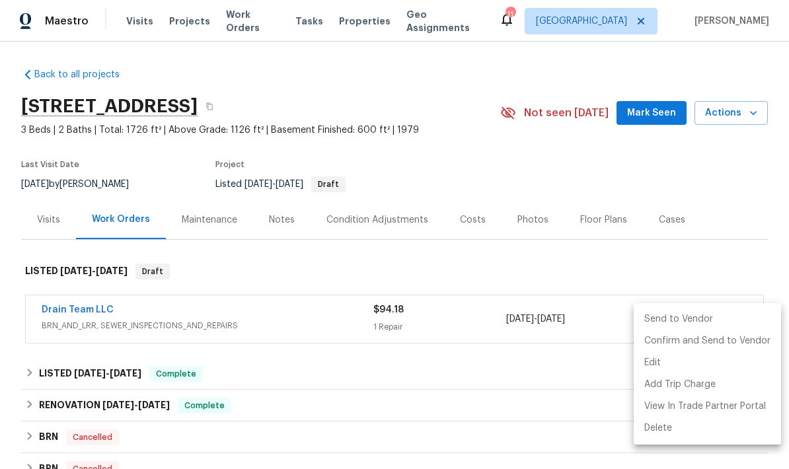
click at [694, 318] on li "Send to Vendor" at bounding box center [707, 320] width 147 height 22
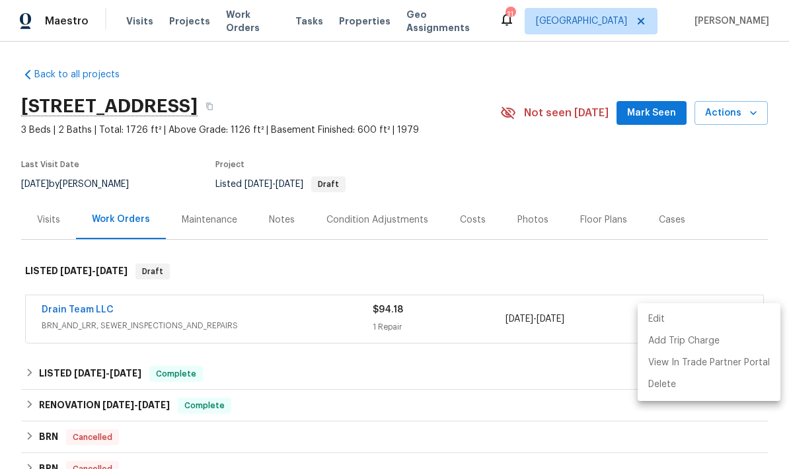
click at [455, 167] on div at bounding box center [394, 234] width 789 height 469
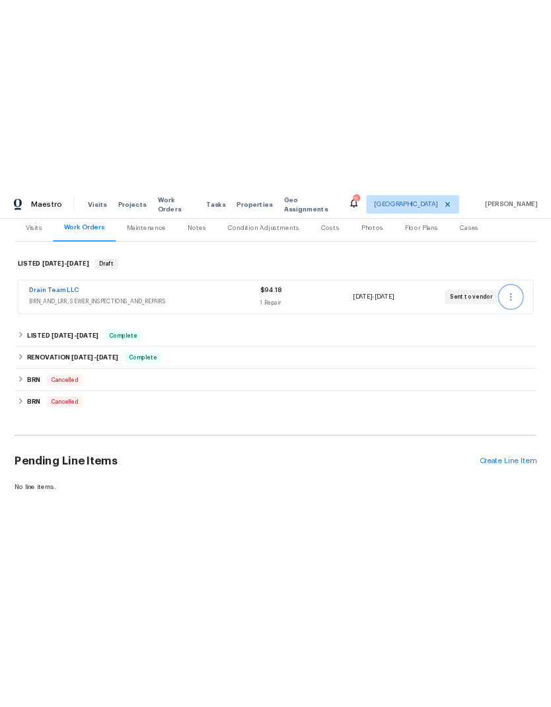
scroll to position [165, 0]
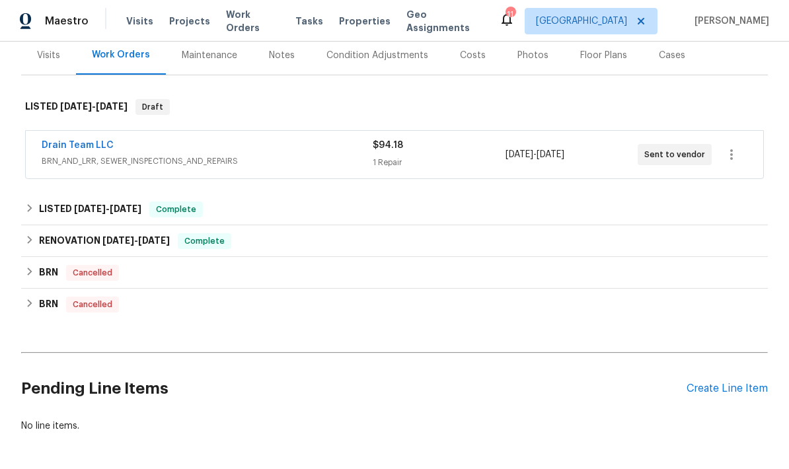
click at [714, 394] on div "Create Line Item" at bounding box center [727, 389] width 81 height 13
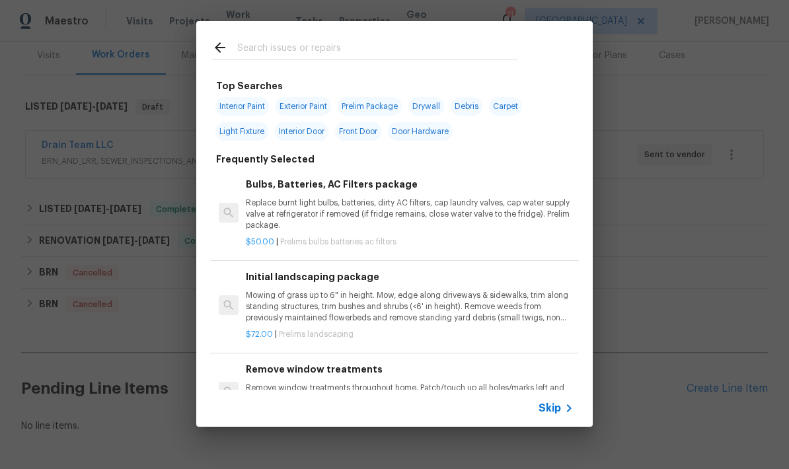
click at [250, 46] on input "text" at bounding box center [377, 50] width 280 height 20
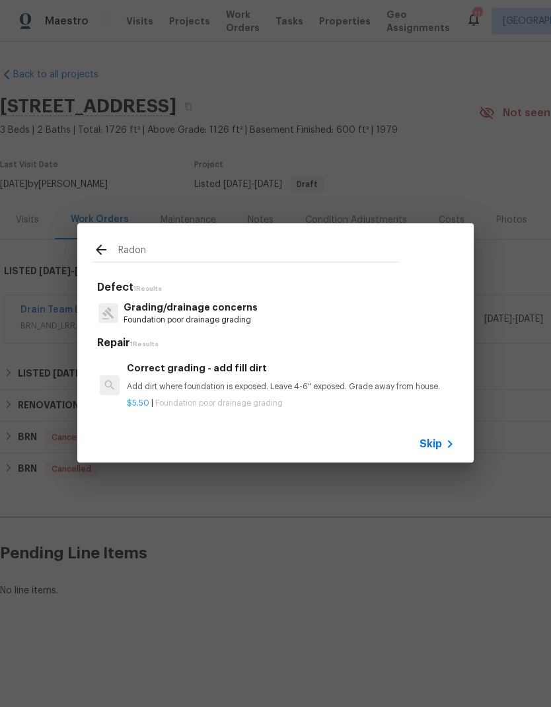
scroll to position [0, 0]
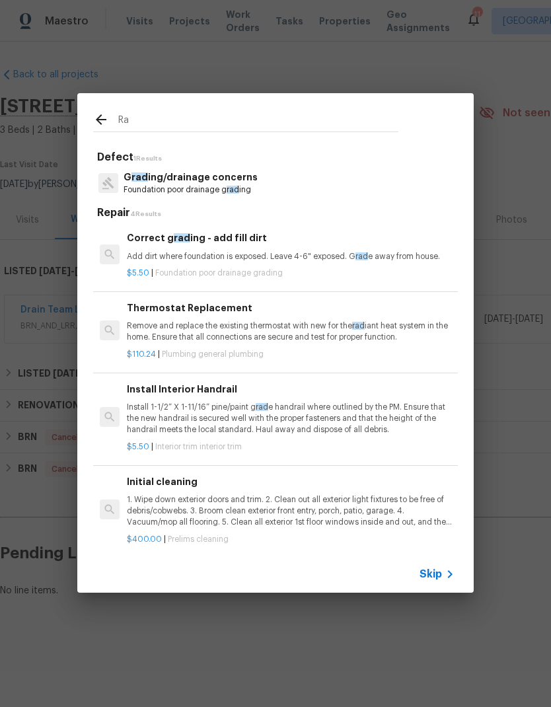
type input "R"
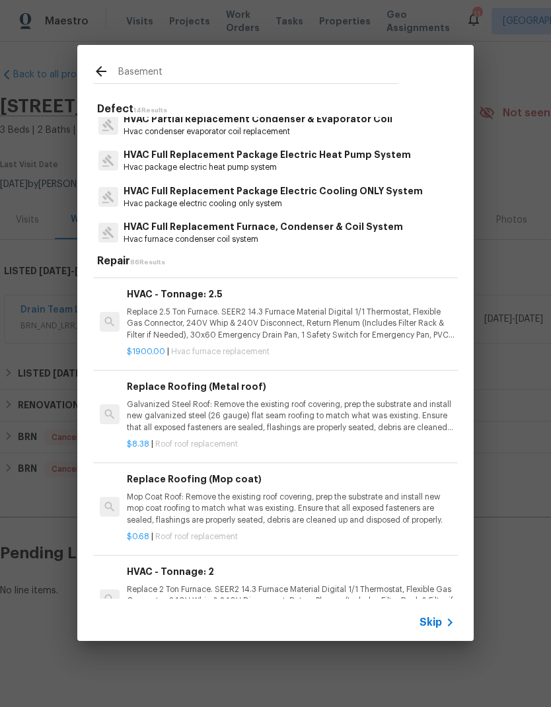
scroll to position [354, 0]
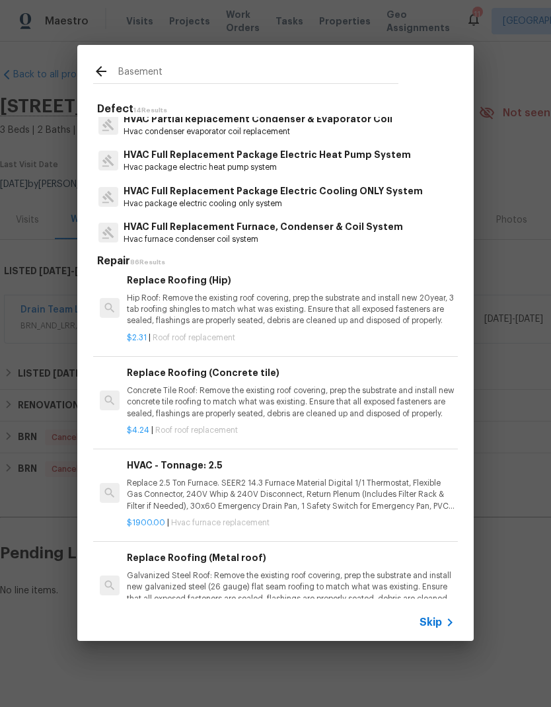
click at [171, 67] on input "Basement" at bounding box center [258, 73] width 280 height 20
type input "B"
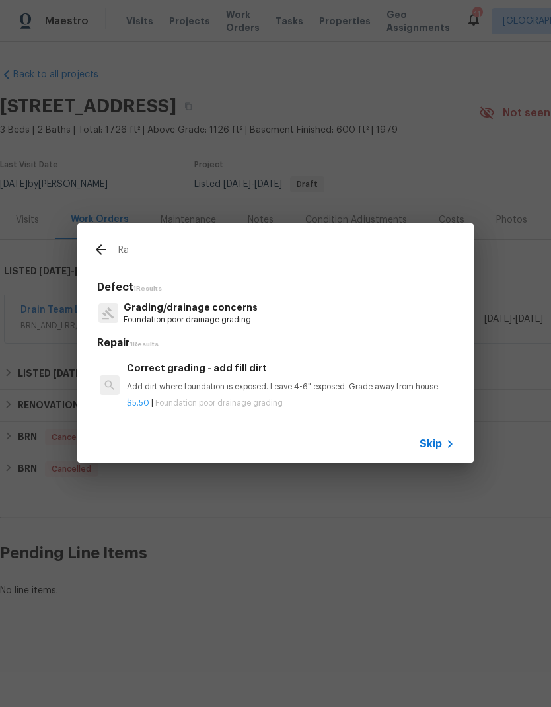
type input "R"
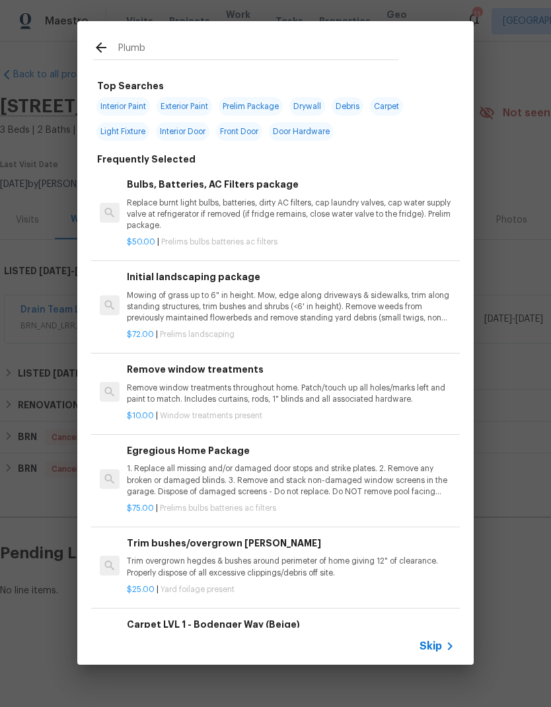
type input "Plumbo"
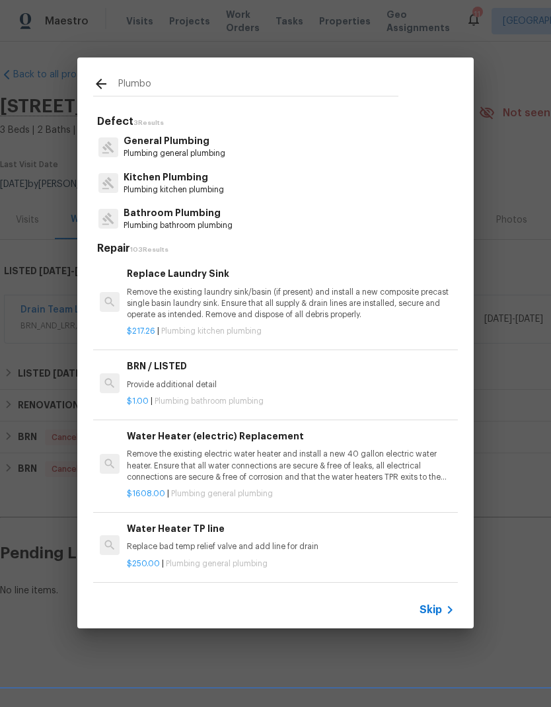
click at [143, 149] on p "Plumbing general plumbing" at bounding box center [175, 153] width 102 height 11
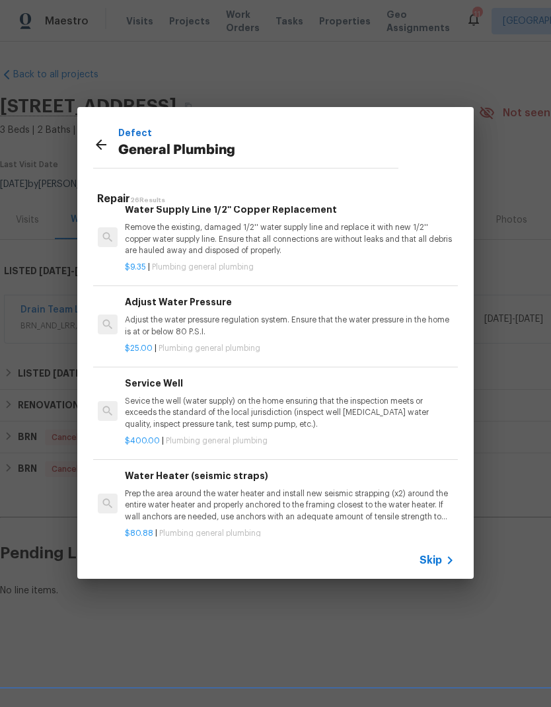
scroll to position [1925, 2]
click at [118, 159] on p "General Plumbing" at bounding box center [258, 150] width 280 height 21
click at [142, 135] on p "Defect" at bounding box center [258, 133] width 280 height 15
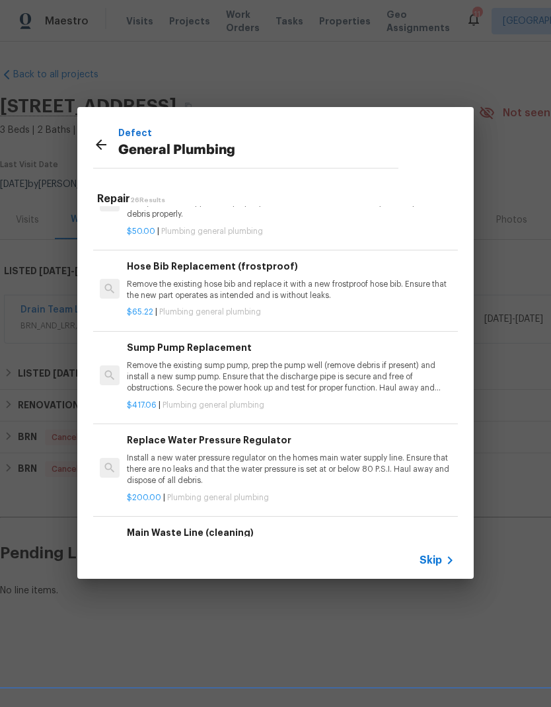
scroll to position [1105, 0]
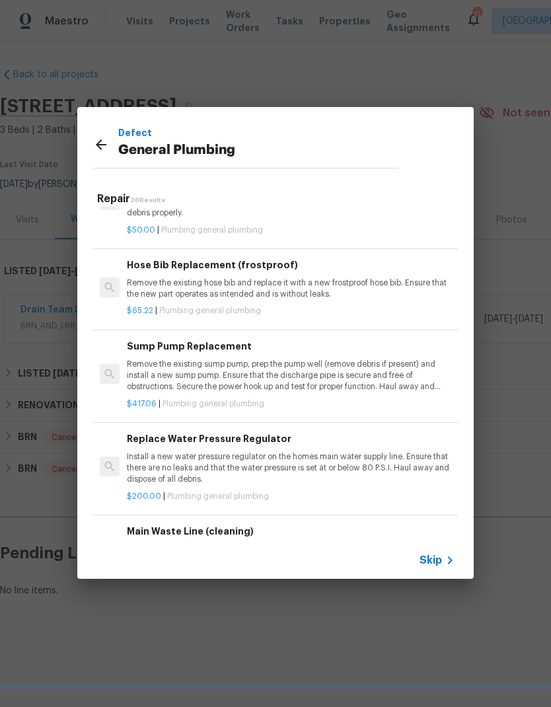
click at [97, 147] on icon at bounding box center [101, 145] width 16 height 16
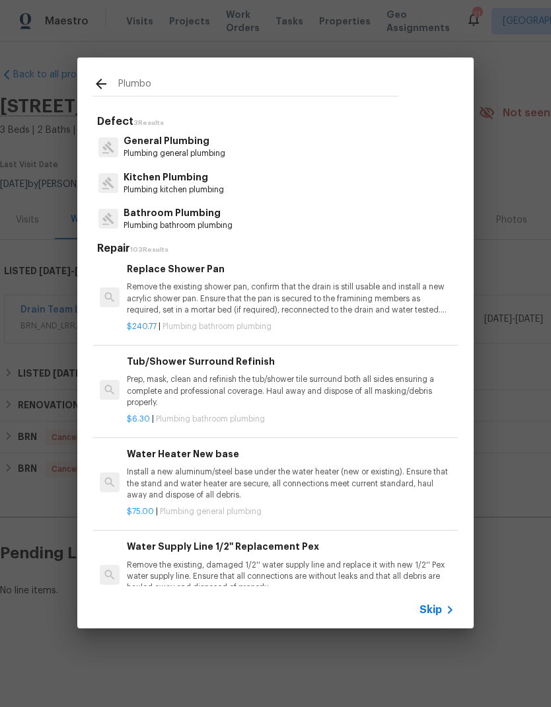
click at [128, 87] on input "Plumbo" at bounding box center [258, 86] width 280 height 20
type input "P"
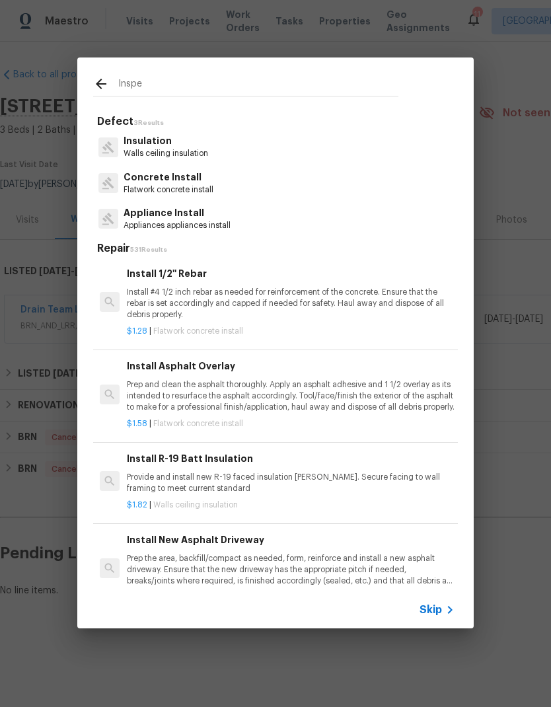
type input "Inspec"
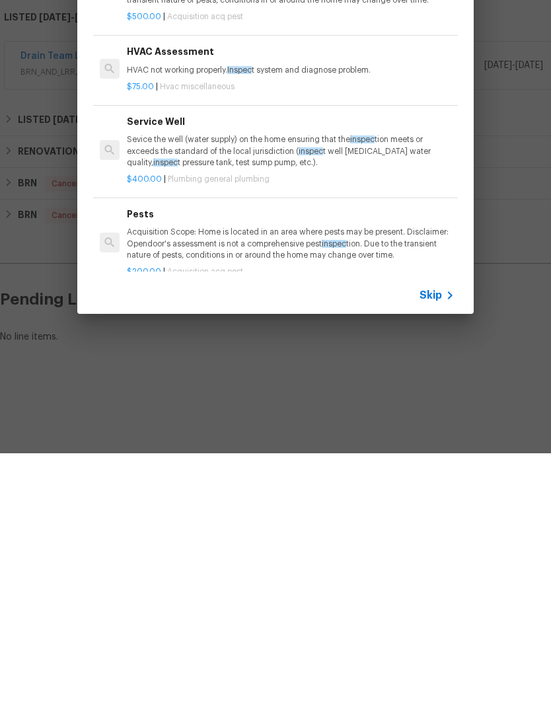
scroll to position [0, 0]
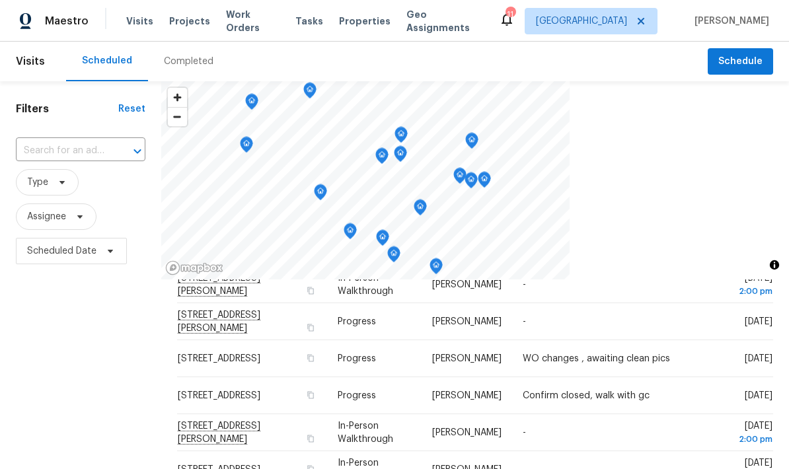
scroll to position [215, 0]
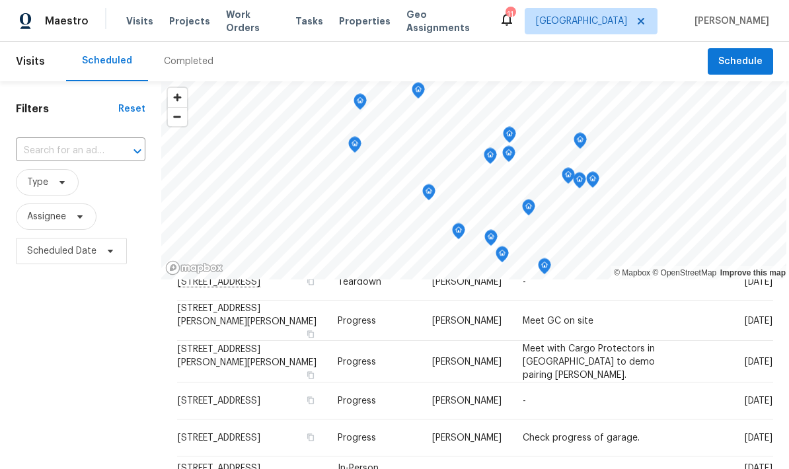
click at [239, 24] on span "Work Orders" at bounding box center [253, 21] width 54 height 26
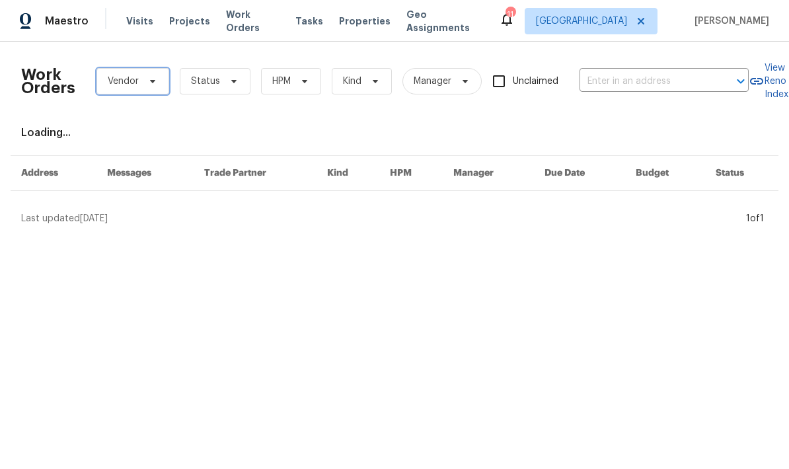
click at [123, 84] on span "Vendor" at bounding box center [123, 81] width 31 height 13
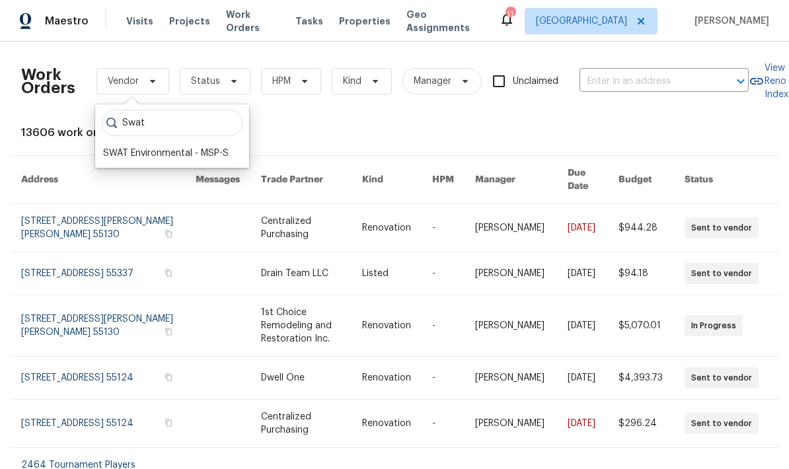
type input "Swat"
click at [118, 151] on div "SWAT Environmental - MSP-S" at bounding box center [166, 153] width 126 height 13
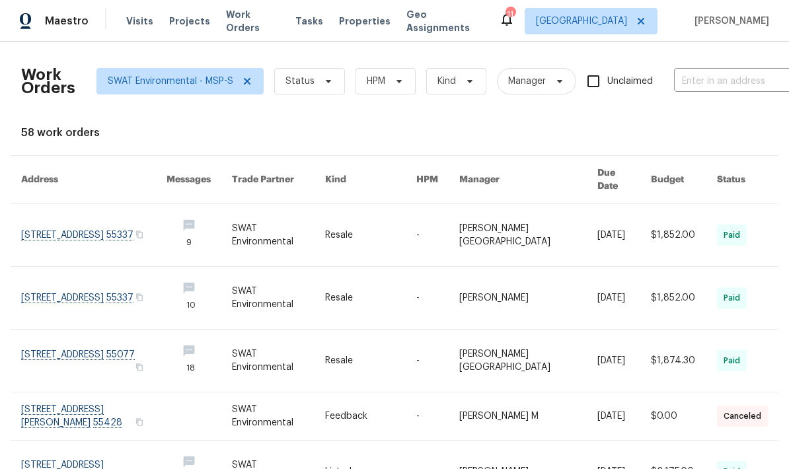
click at [32, 226] on link at bounding box center [93, 235] width 145 height 62
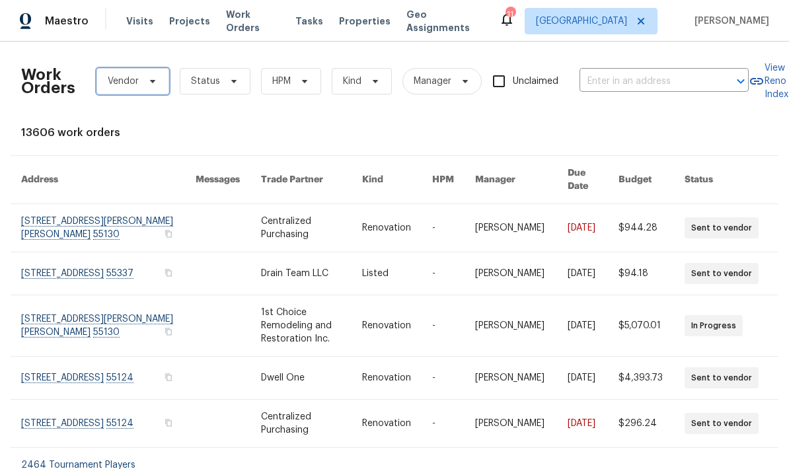
click at [143, 80] on span at bounding box center [150, 81] width 15 height 11
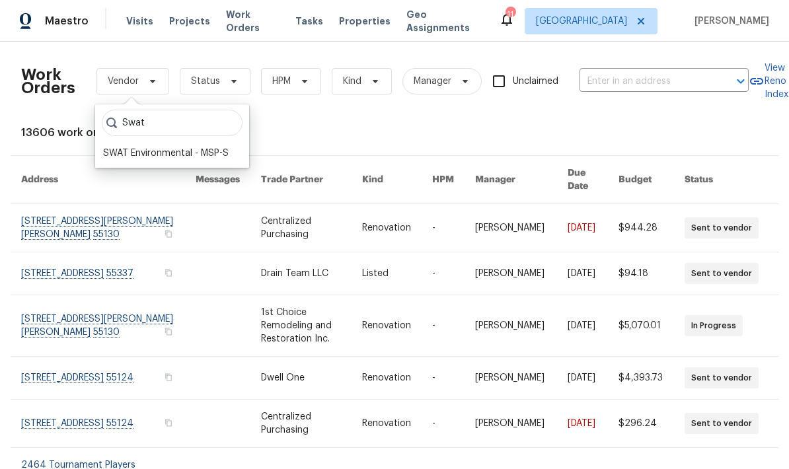
type input "Swat"
click at [110, 154] on div "SWAT Environmental - MSP-S" at bounding box center [166, 153] width 126 height 13
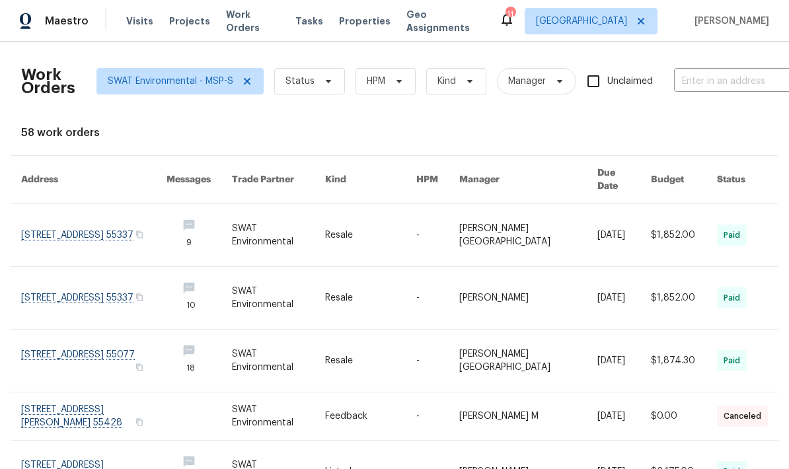
click at [35, 287] on link at bounding box center [93, 298] width 145 height 62
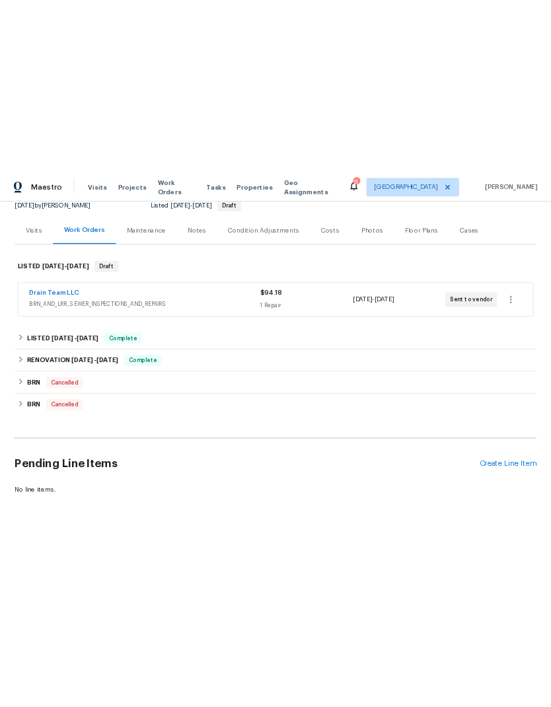
scroll to position [135, 0]
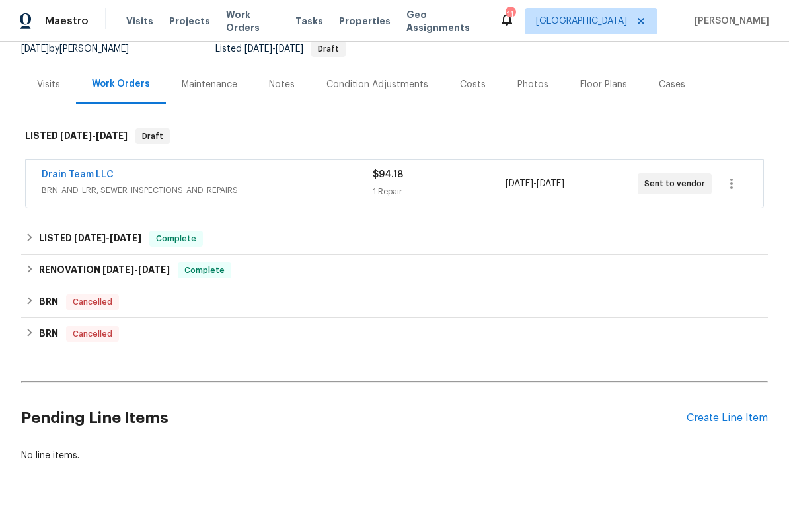
click at [714, 416] on div "Create Line Item" at bounding box center [727, 418] width 81 height 13
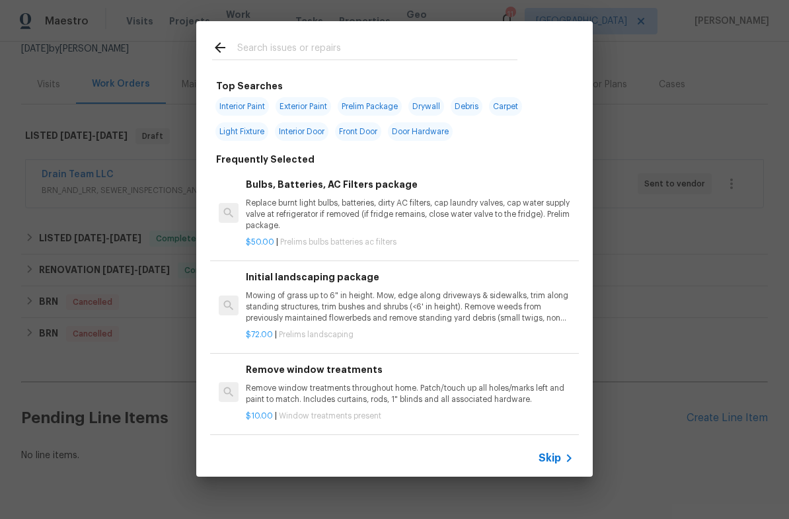
click at [245, 48] on input "text" at bounding box center [377, 50] width 280 height 20
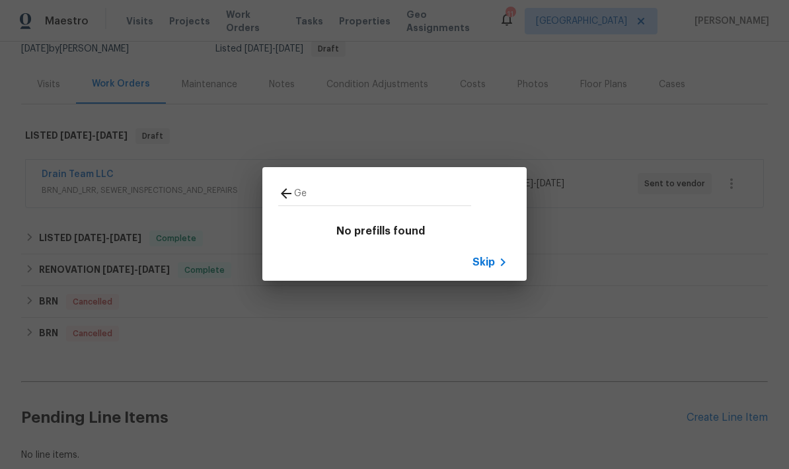
type input "Gen"
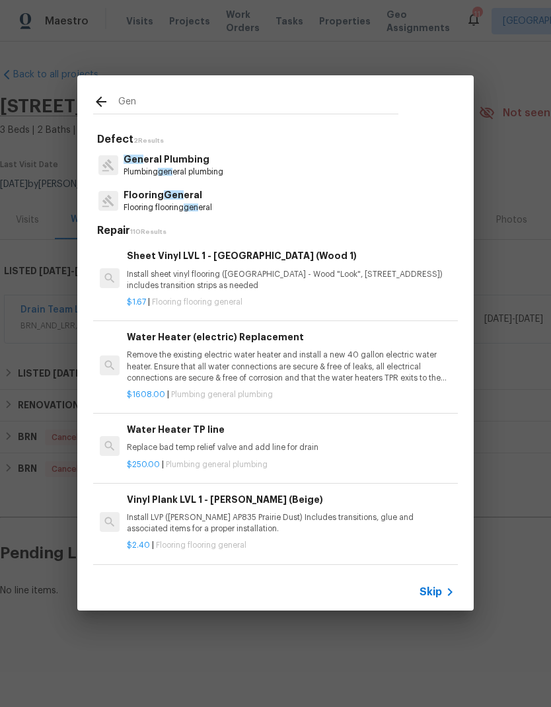
scroll to position [0, 0]
click at [137, 163] on span "Gen" at bounding box center [134, 159] width 20 height 9
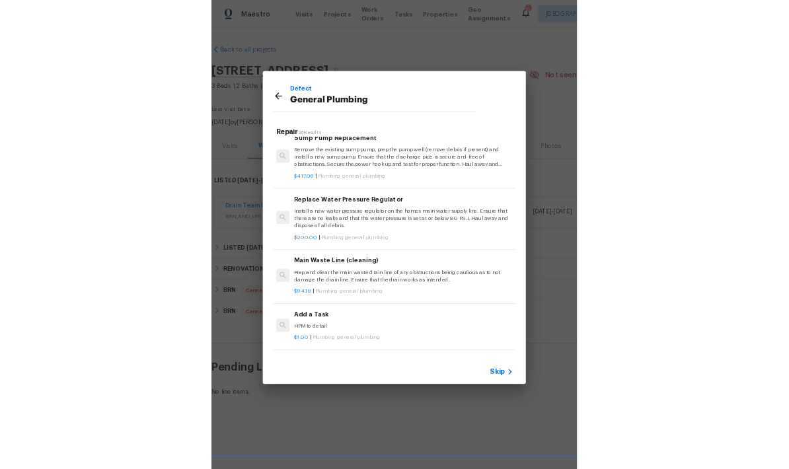
scroll to position [1250, 2]
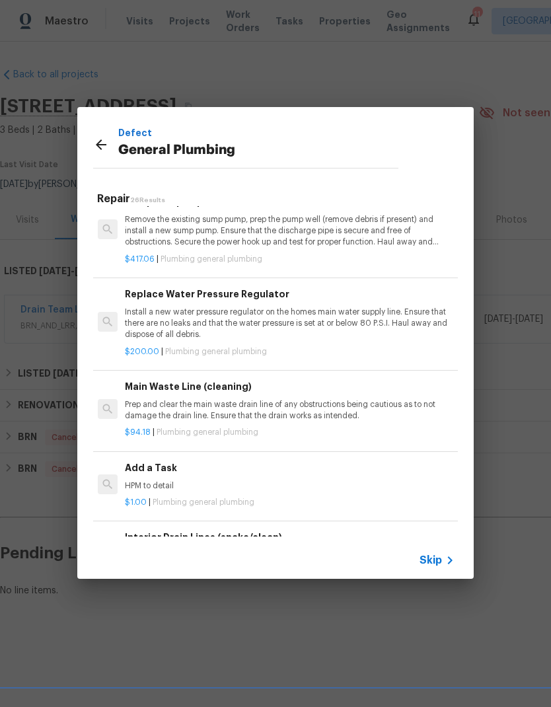
click at [137, 480] on p "HPM to detail" at bounding box center [289, 485] width 328 height 11
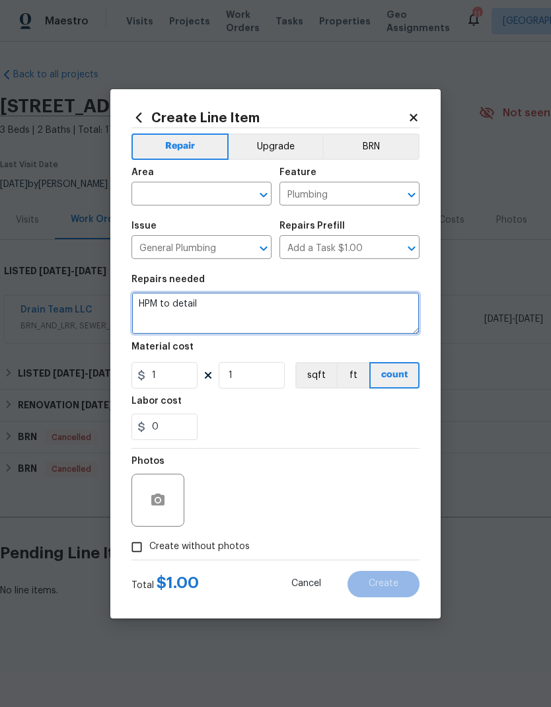
click at [205, 305] on textarea "HPM to detail" at bounding box center [275, 313] width 288 height 42
type textarea "H"
paste textarea "Seller to have contractor install radon mitigation system. A home test kit may …"
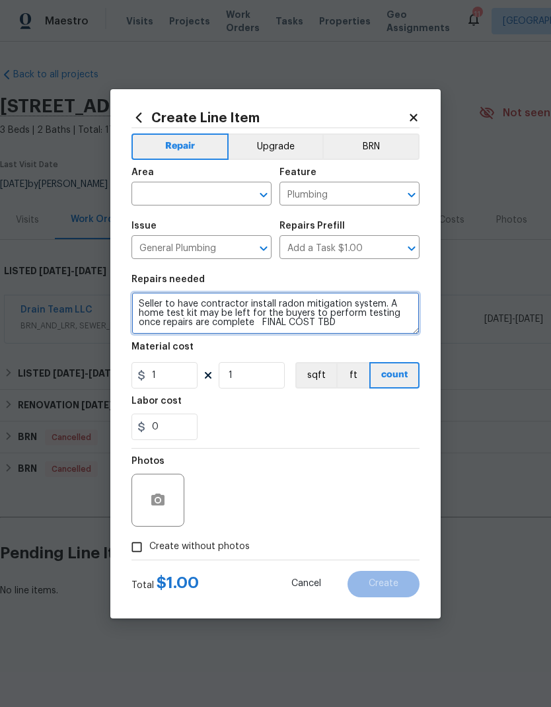
type textarea "Seller to have contractor install radon mitigation system. A home test kit may …"
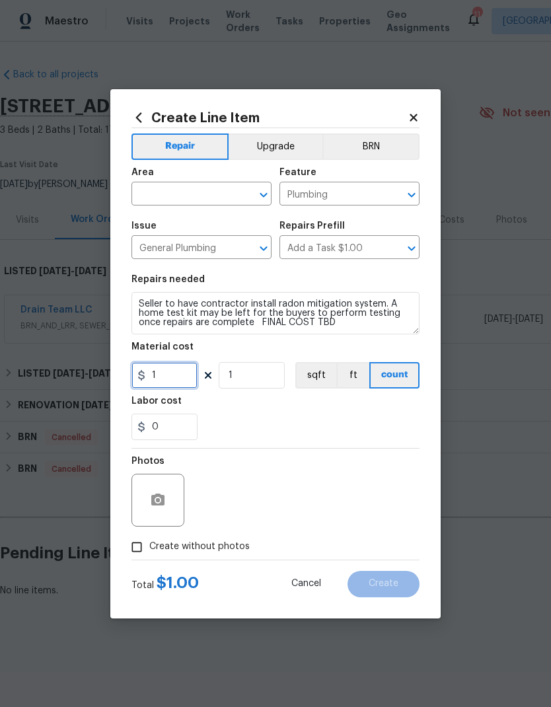
click at [165, 380] on input "1" at bounding box center [164, 375] width 66 height 26
type input "1750"
click at [267, 420] on div "0" at bounding box center [275, 427] width 288 height 26
click at [149, 197] on input "text" at bounding box center [182, 195] width 103 height 20
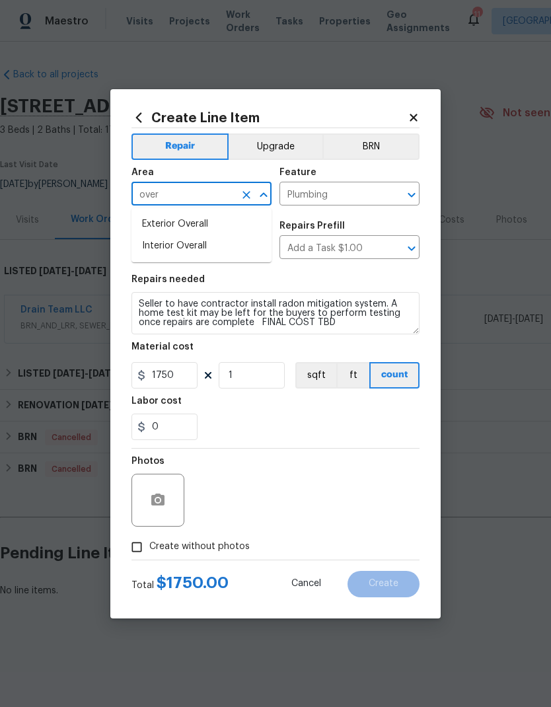
click at [150, 246] on li "Interior Overall" at bounding box center [201, 246] width 140 height 22
type input "Interior Overall"
click at [137, 518] on input "Create without photos" at bounding box center [136, 547] width 25 height 25
checkbox input "true"
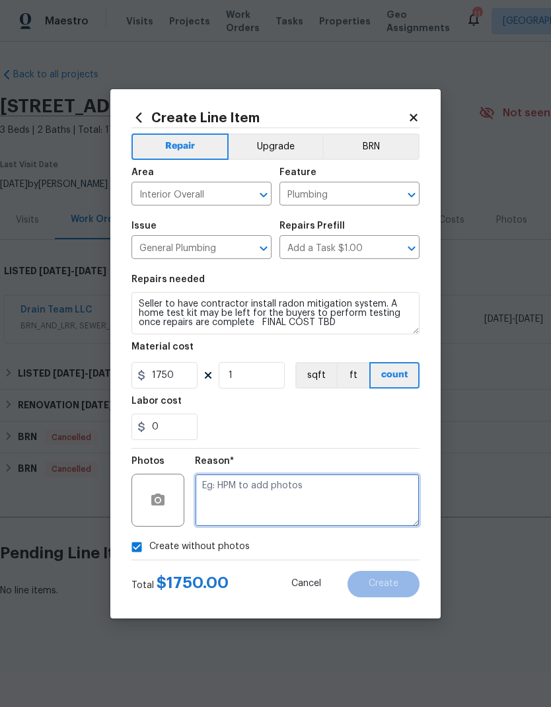
click at [213, 493] on textarea at bounding box center [307, 500] width 225 height 53
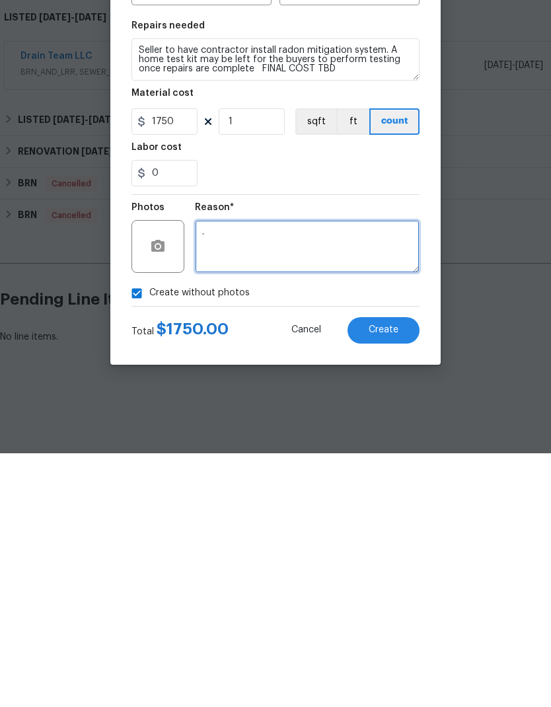
type textarea "."
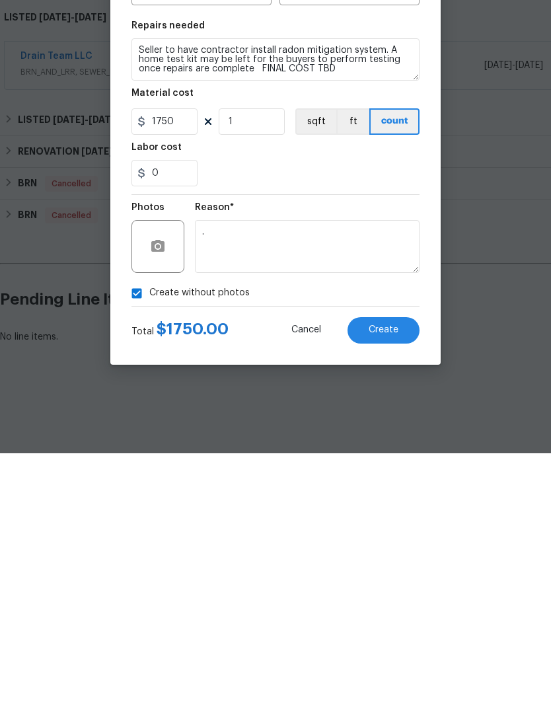
click at [387, 518] on span "Create" at bounding box center [384, 584] width 30 height 10
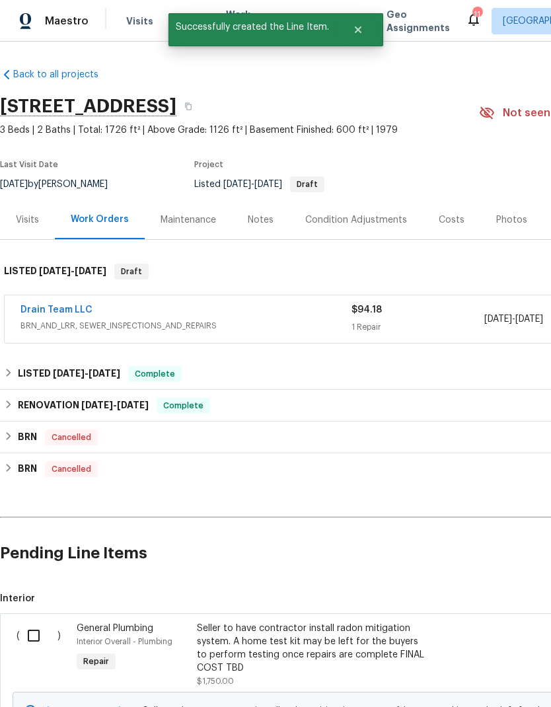
click at [34, 518] on input "checkbox" at bounding box center [39, 636] width 38 height 28
checkbox input "true"
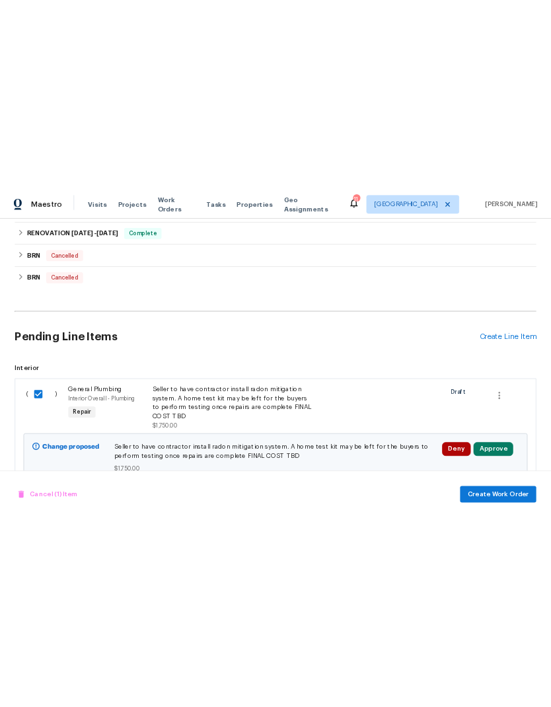
scroll to position [342, 0]
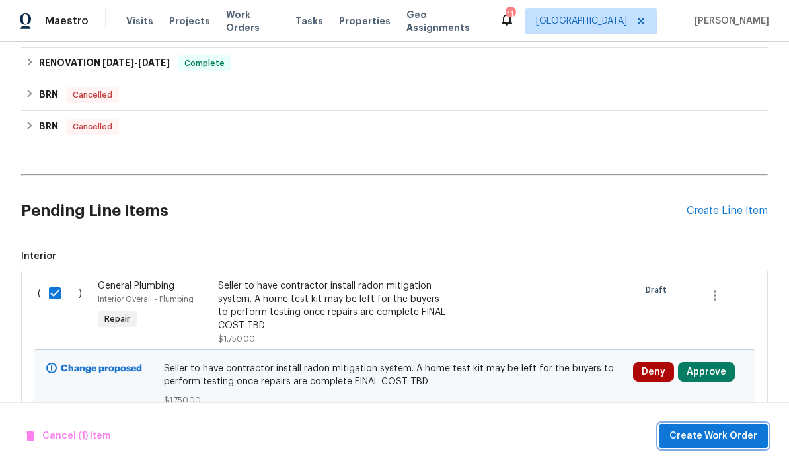
click at [696, 433] on span "Create Work Order" at bounding box center [713, 436] width 88 height 17
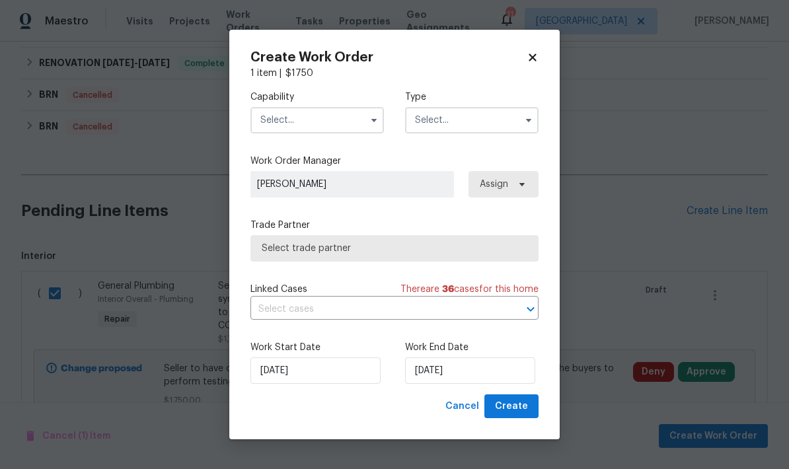
click at [278, 120] on input "text" at bounding box center [316, 120] width 133 height 26
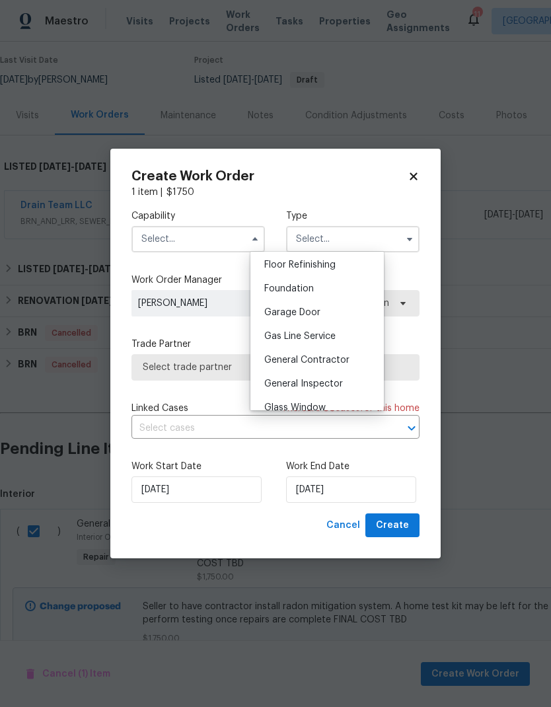
scroll to position [542, 0]
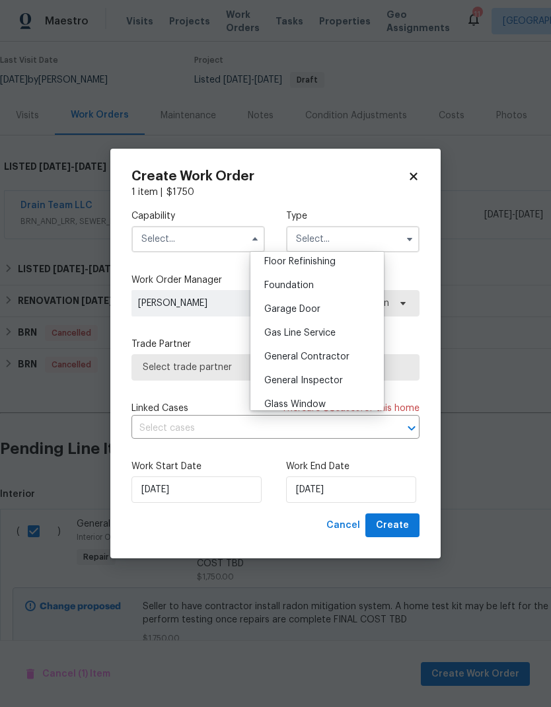
click at [267, 286] on span "Foundation" at bounding box center [289, 285] width 50 height 9
type input "Foundation"
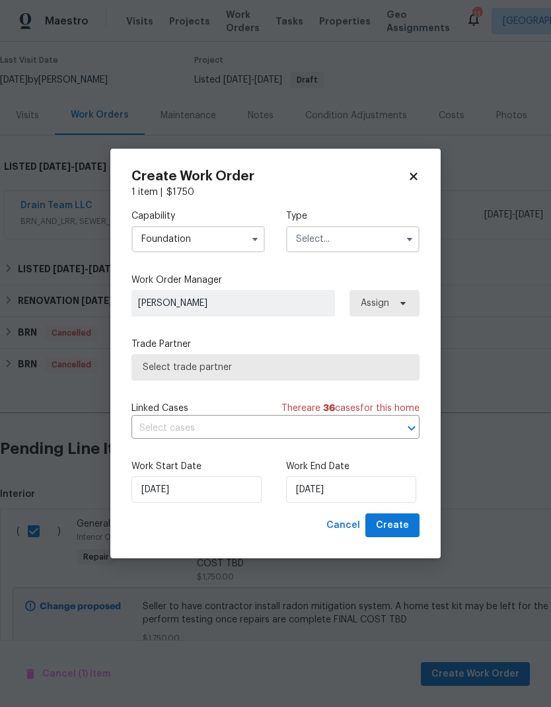
click at [318, 237] on input "text" at bounding box center [352, 239] width 133 height 26
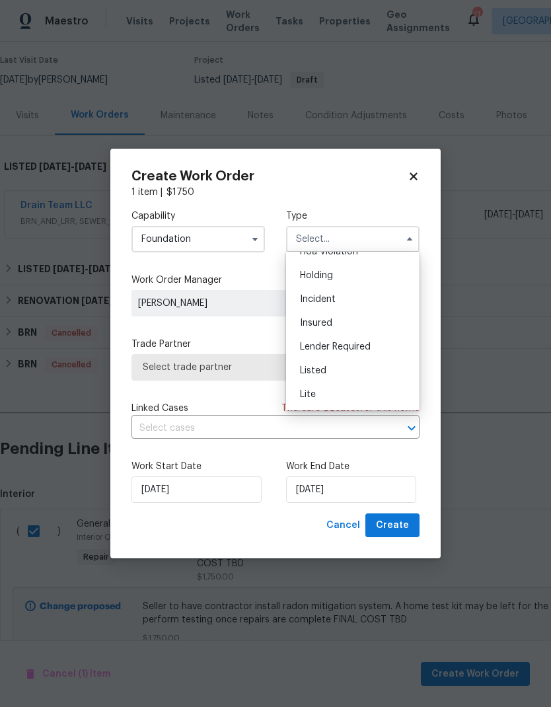
scroll to position [40, 0]
click at [313, 372] on span "Listed" at bounding box center [313, 369] width 26 height 9
type input "Listed"
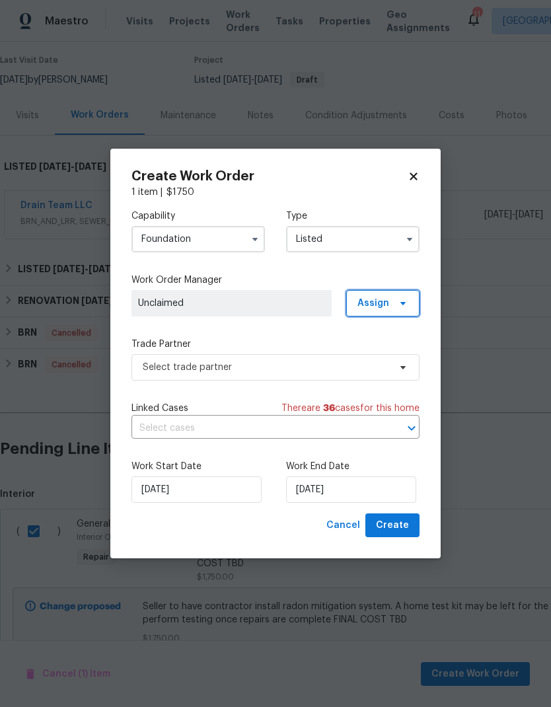
click at [380, 303] on span "Assign" at bounding box center [373, 303] width 32 height 13
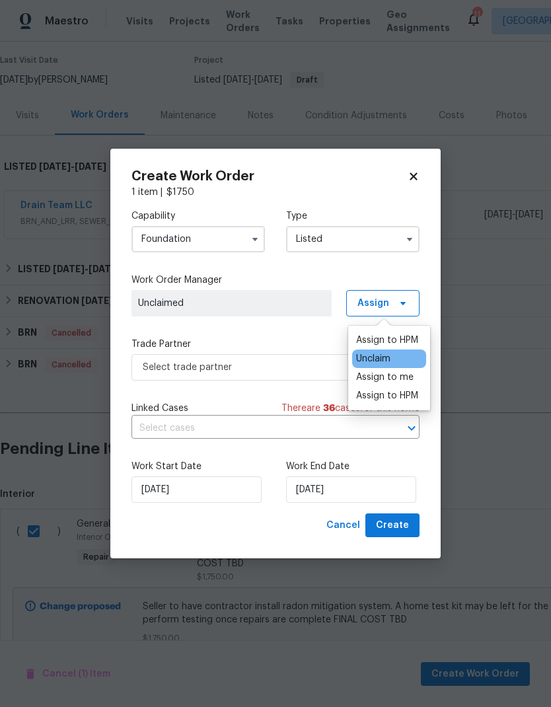
click at [364, 380] on div "Assign to me" at bounding box center [384, 377] width 57 height 13
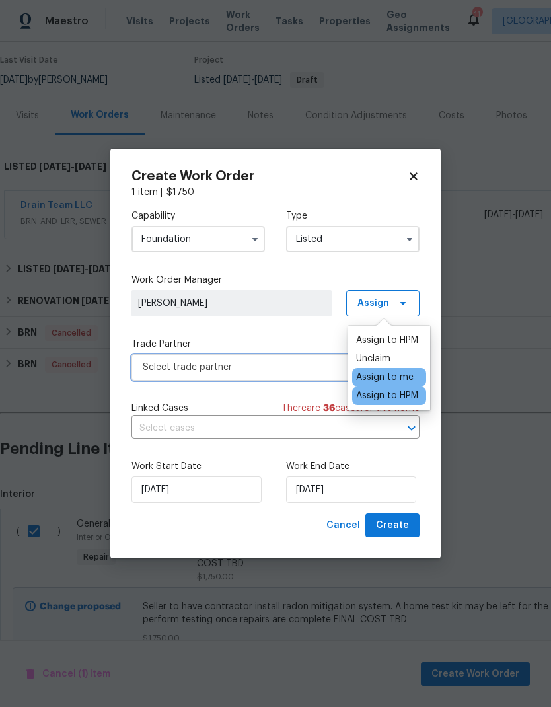
click at [212, 365] on span "Select trade partner" at bounding box center [266, 367] width 246 height 13
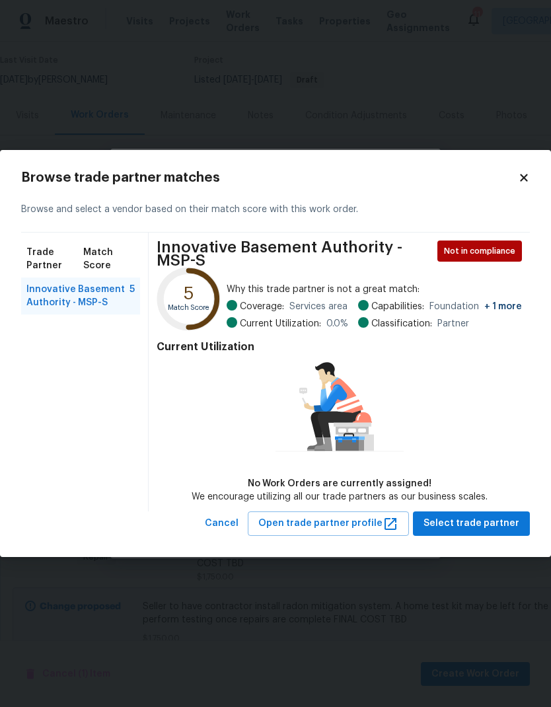
click at [524, 179] on icon at bounding box center [523, 177] width 7 height 7
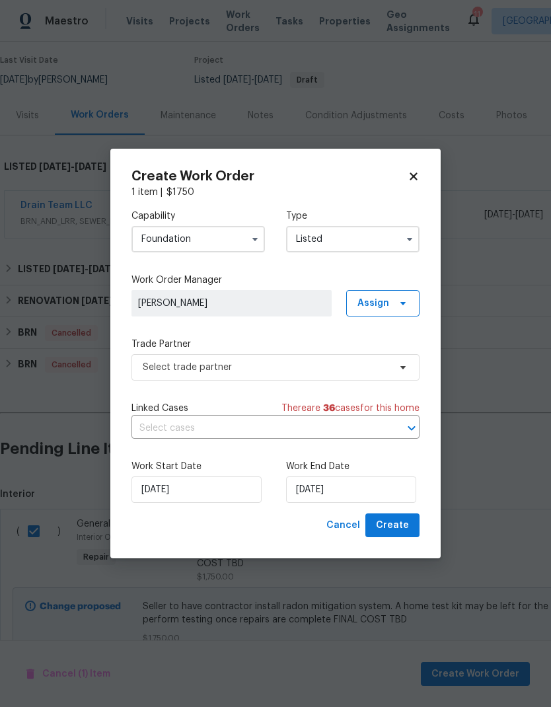
click at [199, 237] on input "Foundation" at bounding box center [197, 239] width 133 height 26
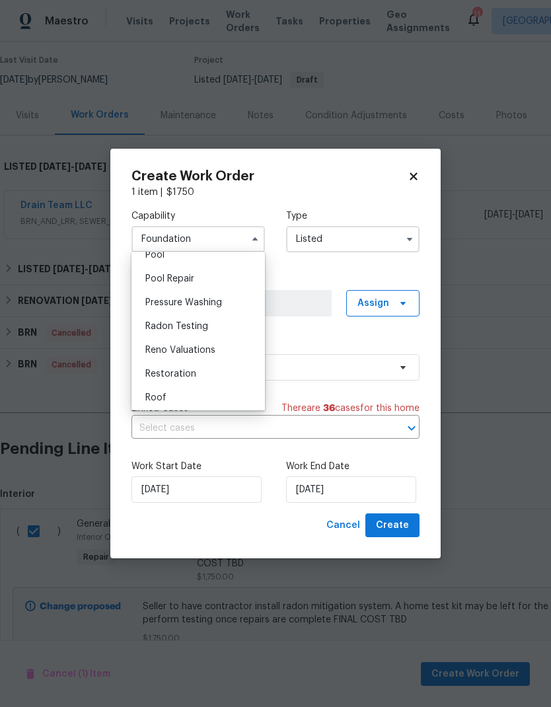
scroll to position [1219, 0]
click at [150, 326] on span "Radon Testing" at bounding box center [176, 324] width 63 height 9
type input "Radon Testing"
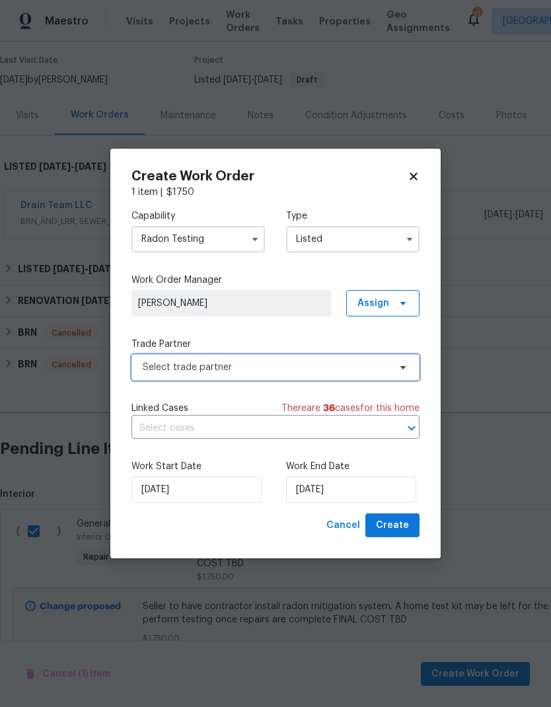
click at [332, 375] on span "Select trade partner" at bounding box center [275, 367] width 288 height 26
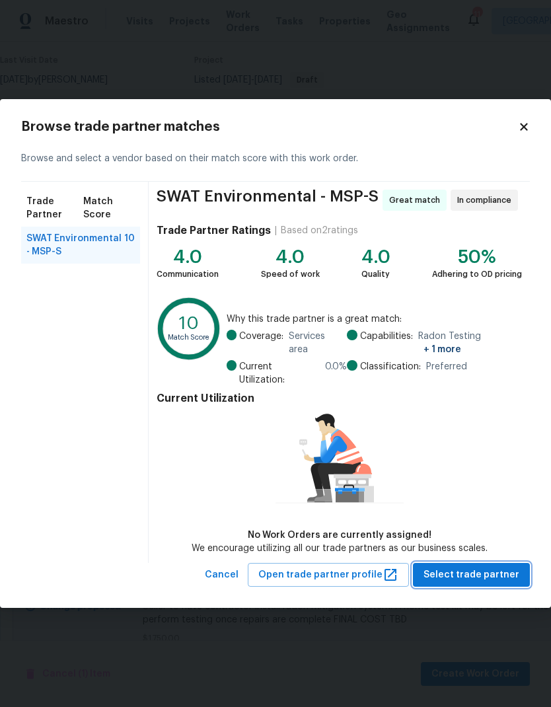
click at [471, 518] on span "Select trade partner" at bounding box center [472, 575] width 96 height 17
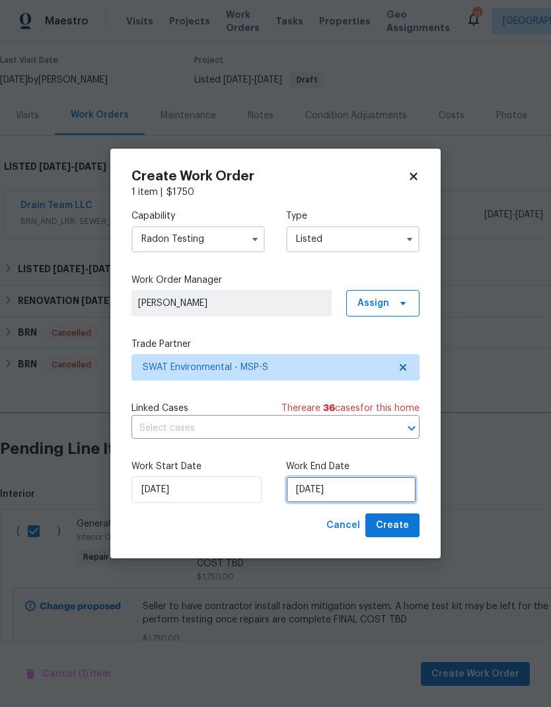
click at [348, 489] on input "[DATE]" at bounding box center [351, 489] width 130 height 26
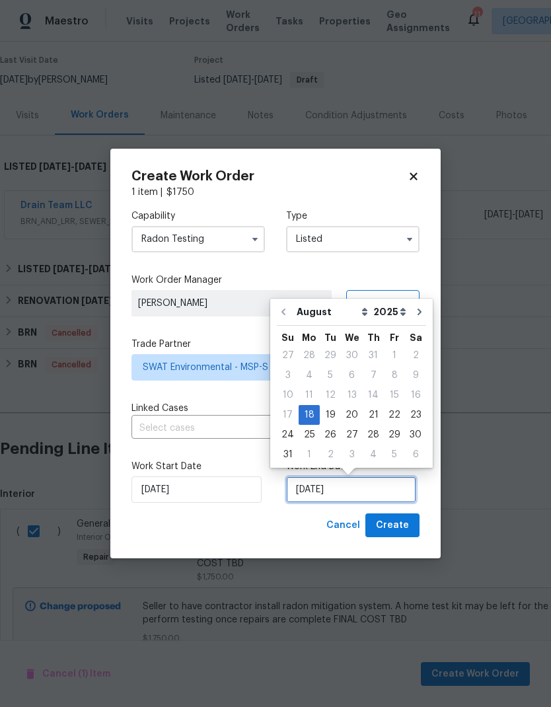
scroll to position [10, 0]
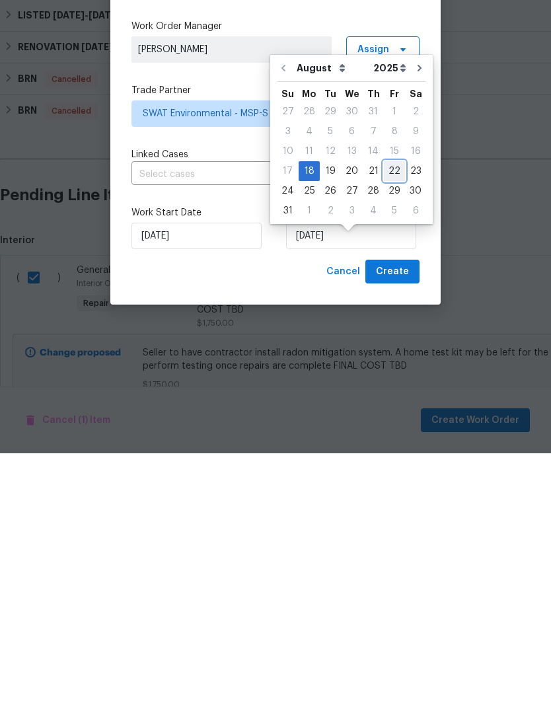
click at [387, 416] on div "22" at bounding box center [394, 425] width 21 height 19
type input "[DATE]"
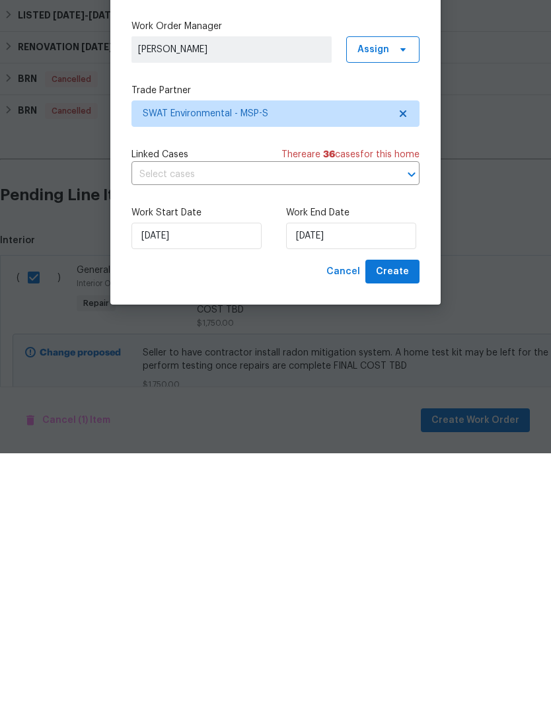
scroll to position [53, 0]
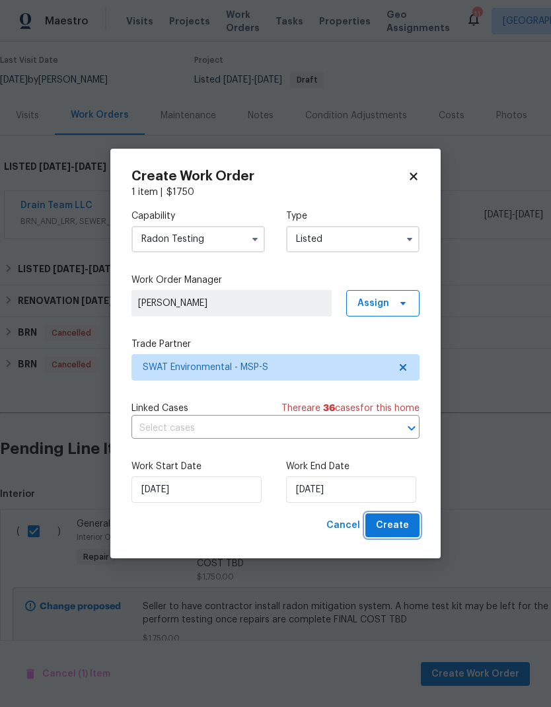
click at [389, 518] on span "Create" at bounding box center [392, 525] width 33 height 17
checkbox input "false"
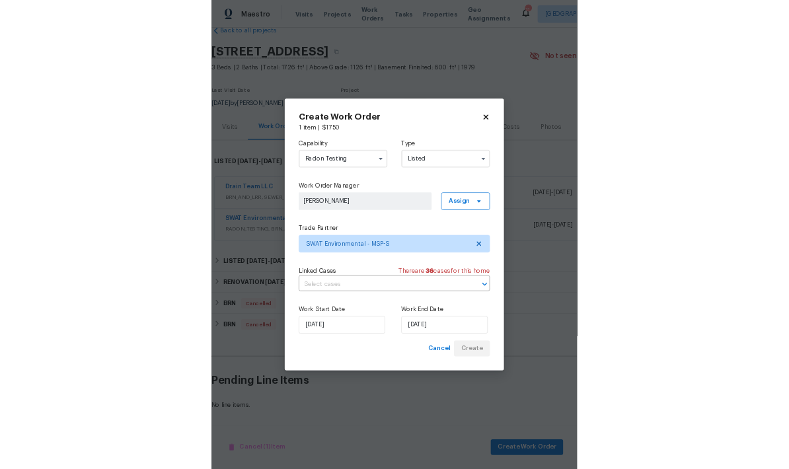
scroll to position [0, 0]
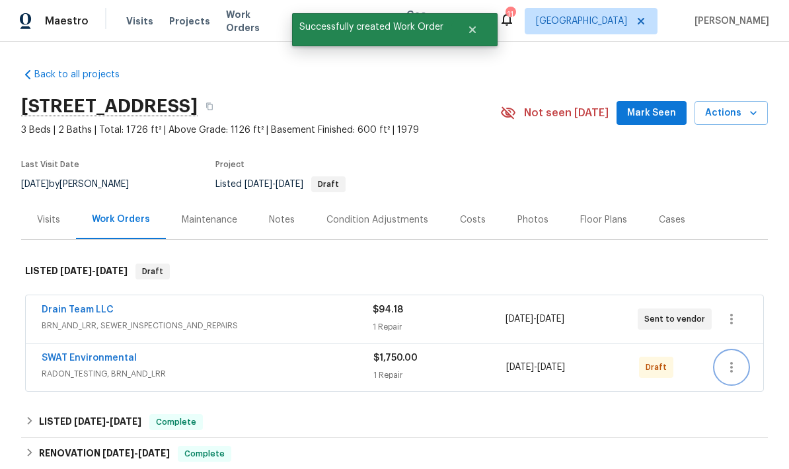
click at [731, 359] on icon "button" at bounding box center [732, 367] width 16 height 16
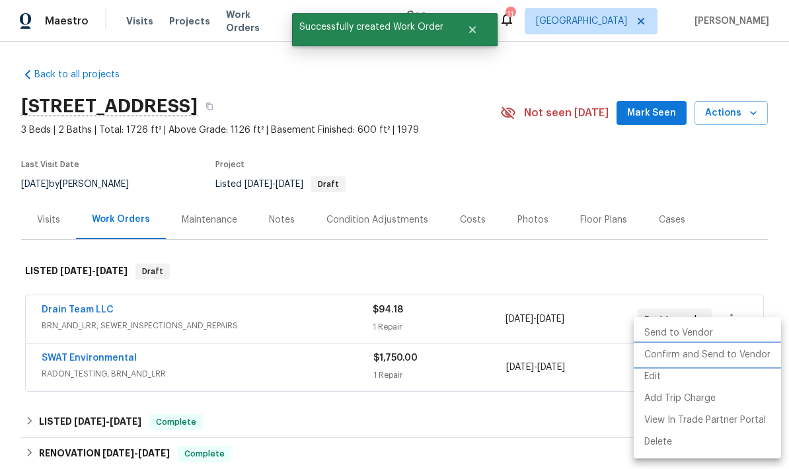
click at [659, 359] on li "Confirm and Send to Vendor" at bounding box center [707, 355] width 147 height 22
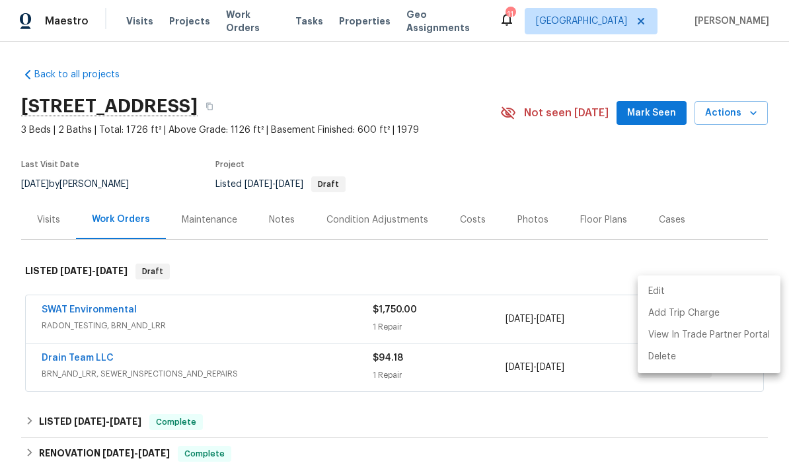
click at [59, 334] on div at bounding box center [394, 234] width 789 height 469
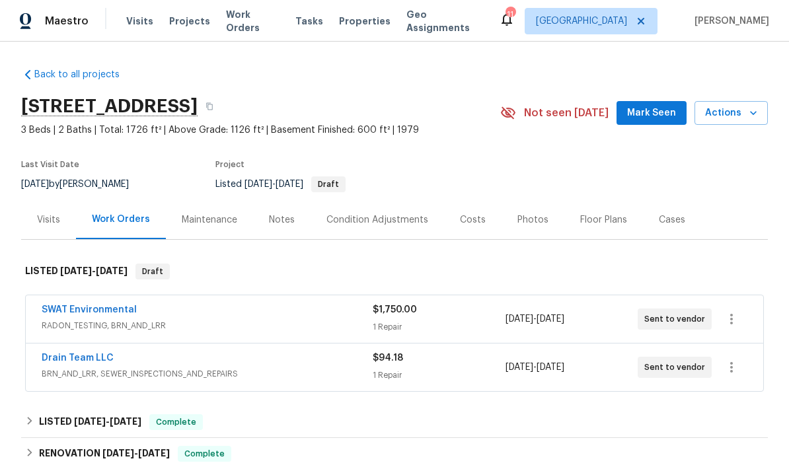
click at [61, 354] on link "Drain Team LLC" at bounding box center [78, 358] width 72 height 9
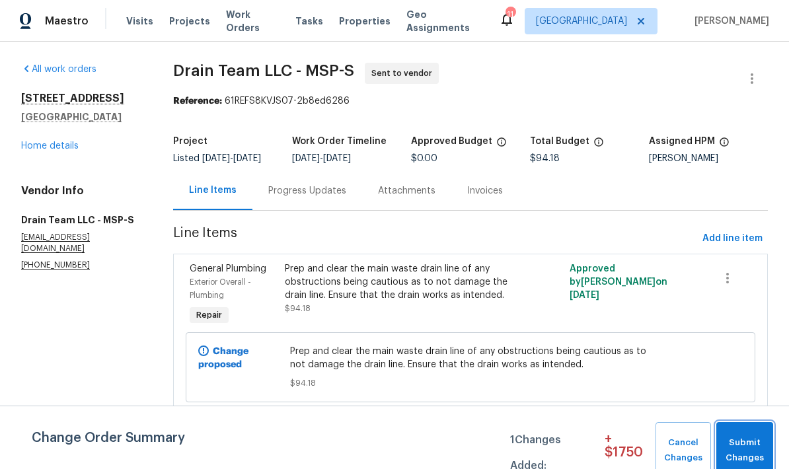
click at [755, 448] on span "Submit Changes" at bounding box center [745, 450] width 44 height 30
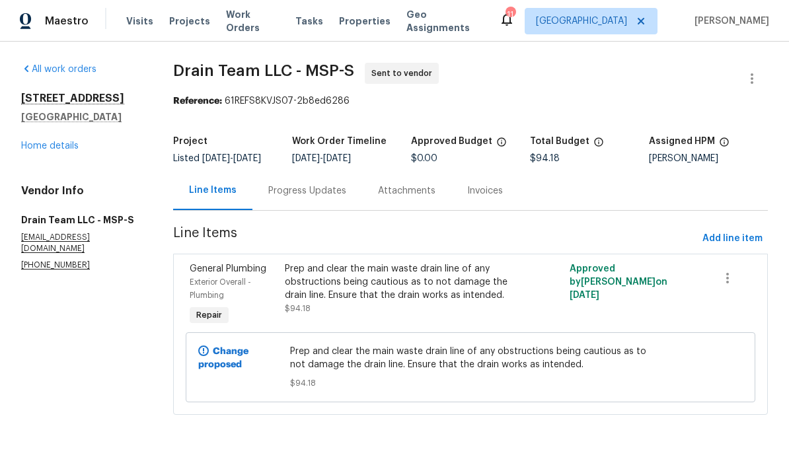
click at [287, 198] on div "Progress Updates" at bounding box center [307, 190] width 78 height 13
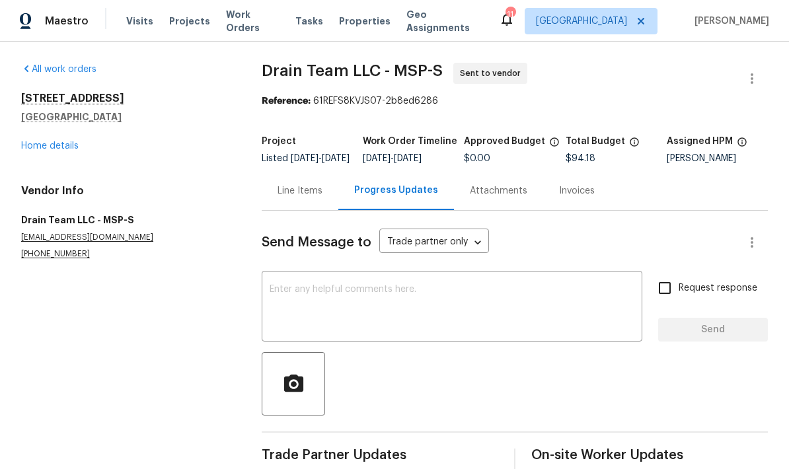
scroll to position [32, 0]
click at [285, 285] on textarea at bounding box center [452, 308] width 365 height 46
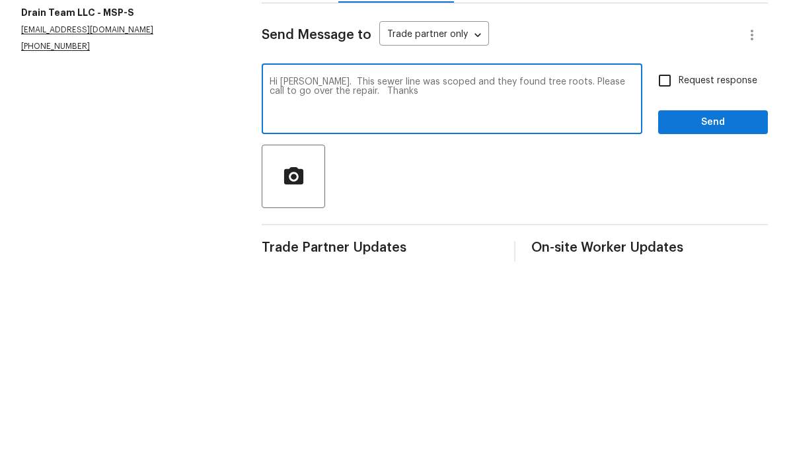
click at [331, 285] on textarea "Hi [PERSON_NAME]. This sewer line was scoped and they found tree roots. Please …" at bounding box center [452, 308] width 365 height 46
click at [532, 285] on textarea "Hi [PERSON_NAME]. This sewer line was scoped and they found tree roots. Please …" at bounding box center [452, 308] width 365 height 46
click at [320, 285] on textarea "Hi [PERSON_NAME]. This sewer line was scoped and they found tree roots. Please …" at bounding box center [452, 308] width 365 height 46
click at [334, 285] on textarea "Hi [PERSON_NAME]. This sewer line was scoped and they found tree roots. Please …" at bounding box center [452, 308] width 365 height 46
type textarea "Hi [PERSON_NAME]. This sewer line was scoped and they found tree roots. Please …"
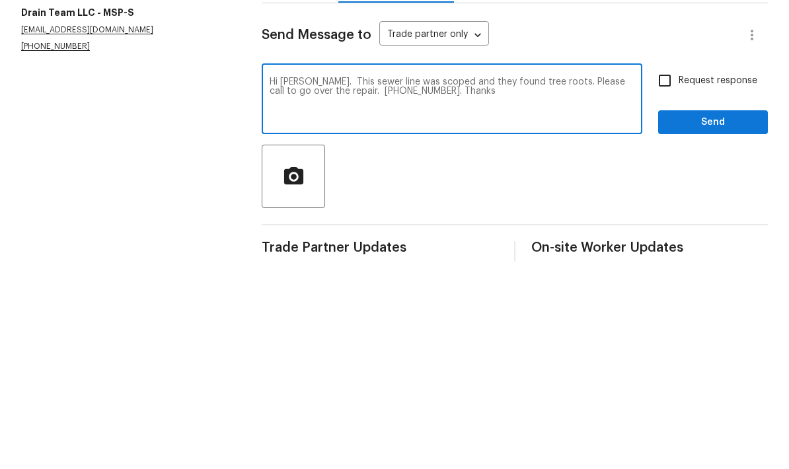
click at [665, 274] on input "Request response" at bounding box center [665, 288] width 28 height 28
checkbox input "true"
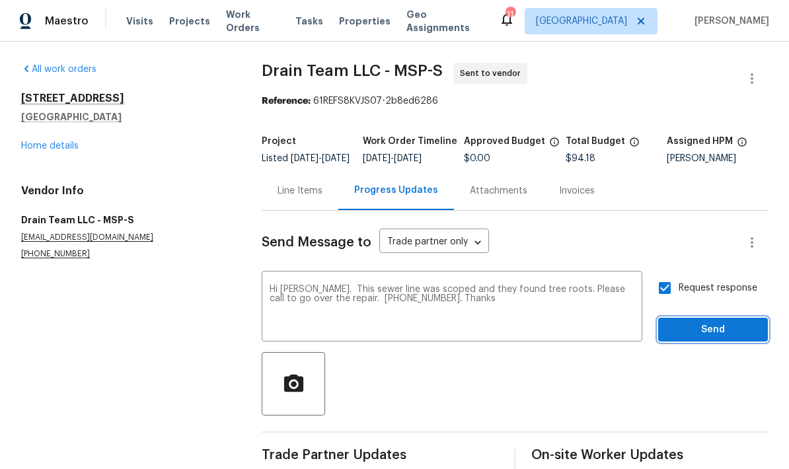
click at [705, 322] on span "Send" at bounding box center [713, 330] width 89 height 17
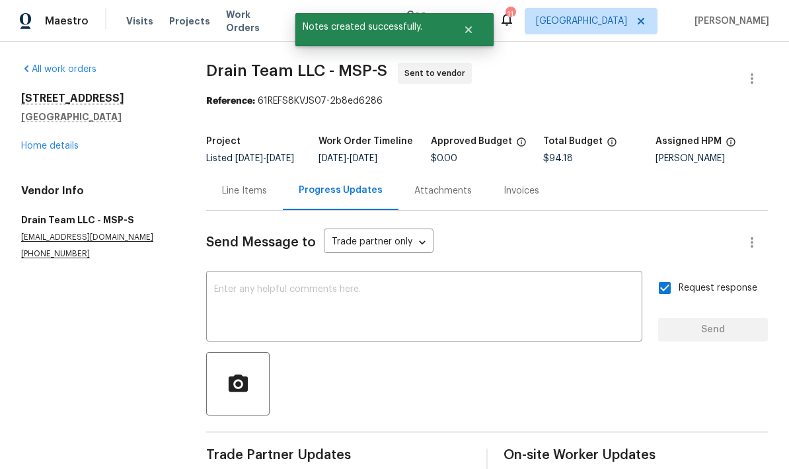
click at [29, 141] on link "Home details" at bounding box center [49, 145] width 57 height 9
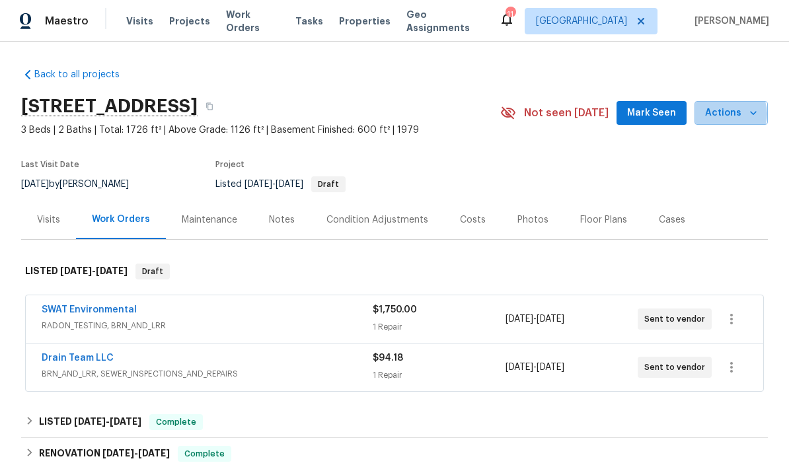
click at [730, 105] on span "Actions" at bounding box center [731, 113] width 52 height 17
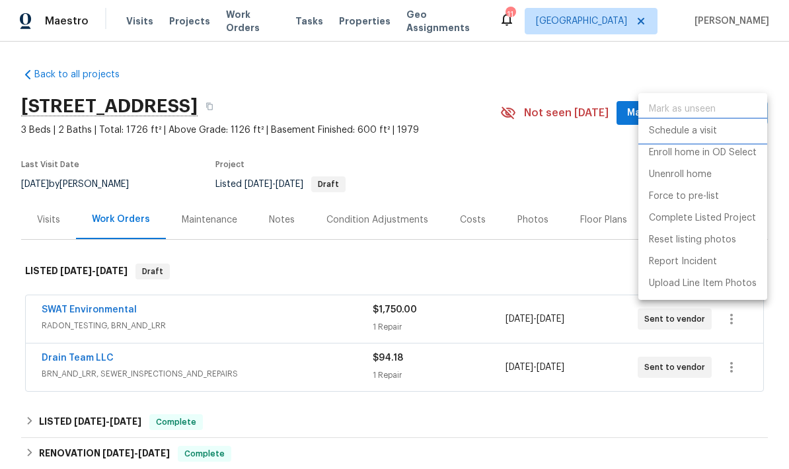
click at [691, 133] on p "Schedule a visit" at bounding box center [683, 131] width 68 height 14
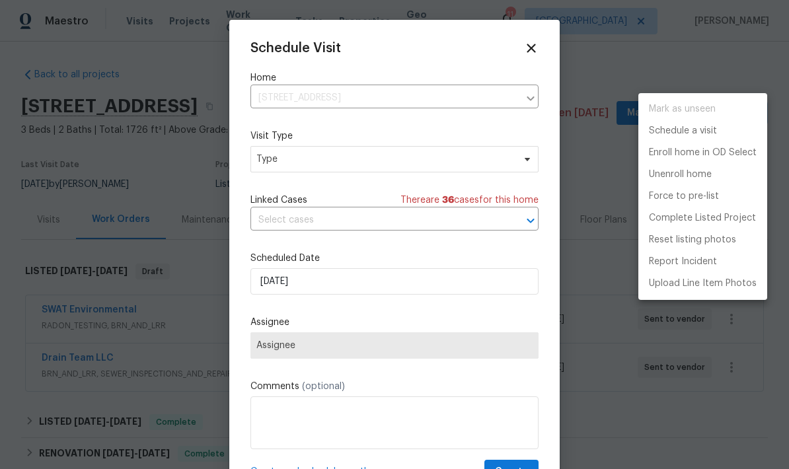
click at [273, 172] on div at bounding box center [394, 234] width 789 height 469
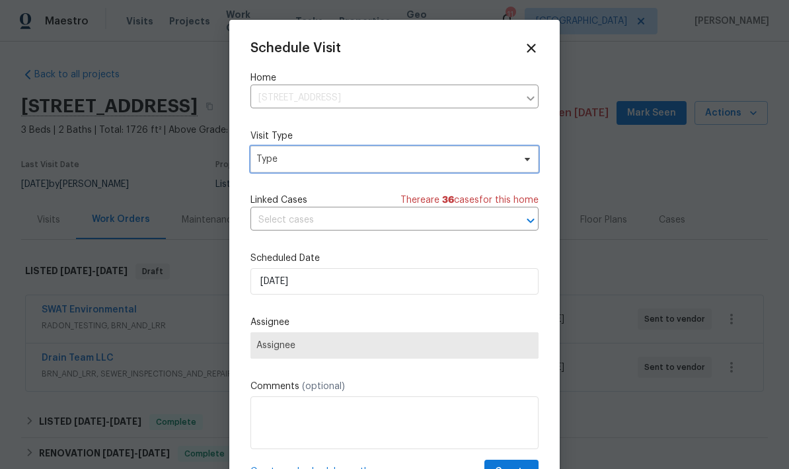
click at [285, 168] on span "Type" at bounding box center [394, 159] width 288 height 26
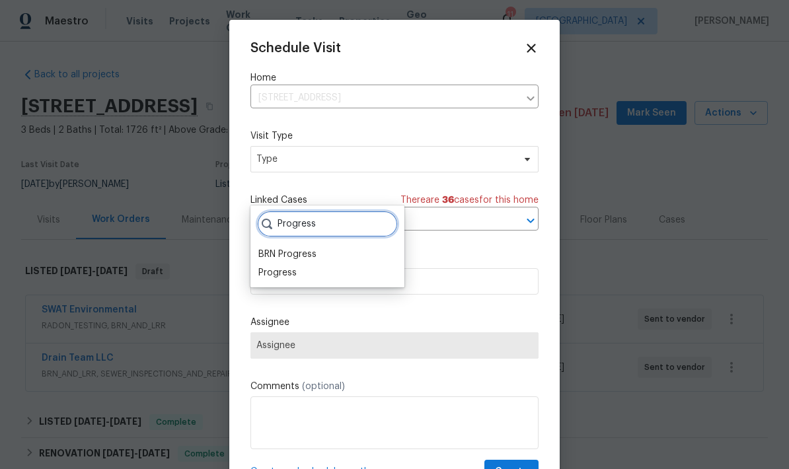
type input "Progress"
click at [272, 266] on div "Progress" at bounding box center [277, 272] width 38 height 13
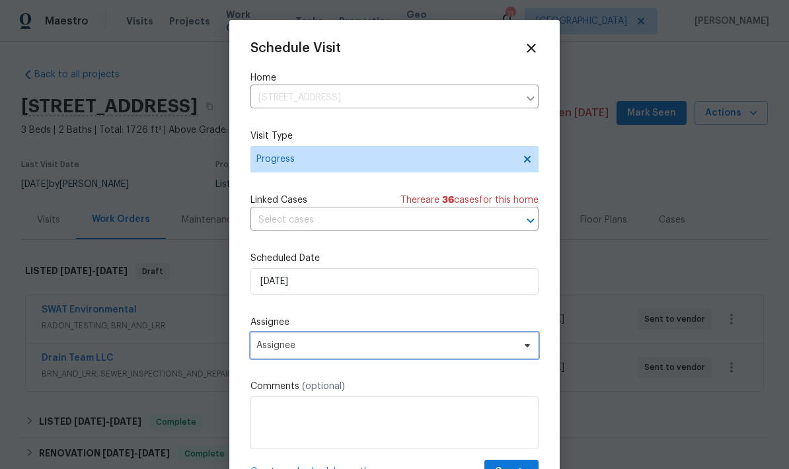
click at [268, 346] on span "Assignee" at bounding box center [385, 345] width 259 height 11
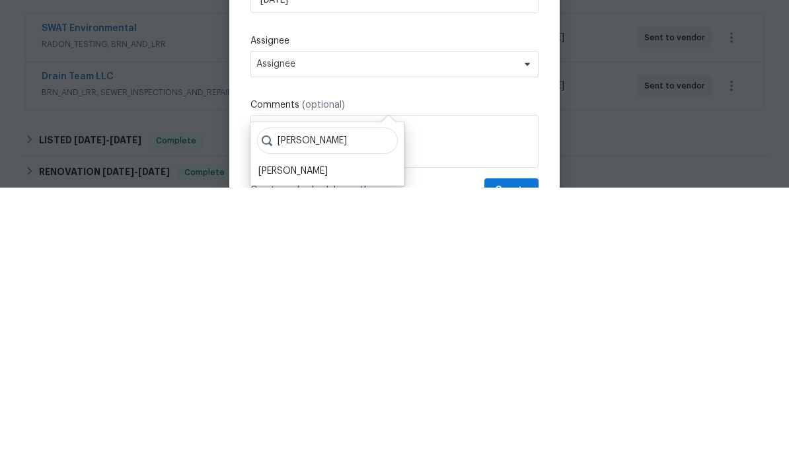
type input "[PERSON_NAME]"
click at [277, 446] on div "[PERSON_NAME]" at bounding box center [292, 452] width 69 height 13
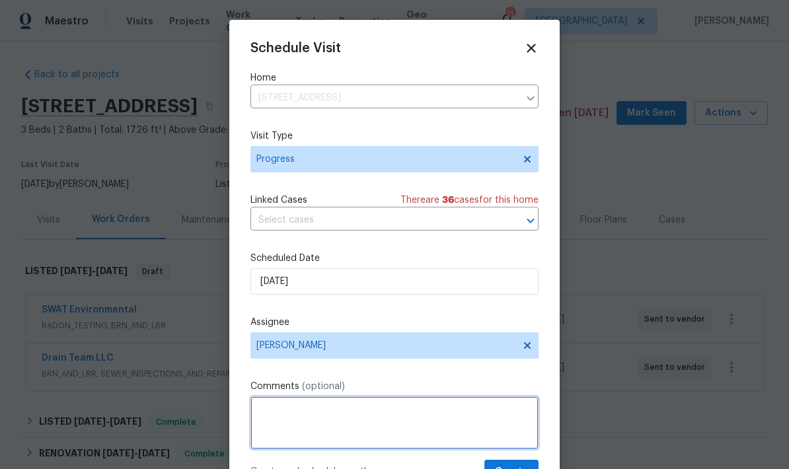
click at [257, 411] on textarea at bounding box center [394, 422] width 288 height 53
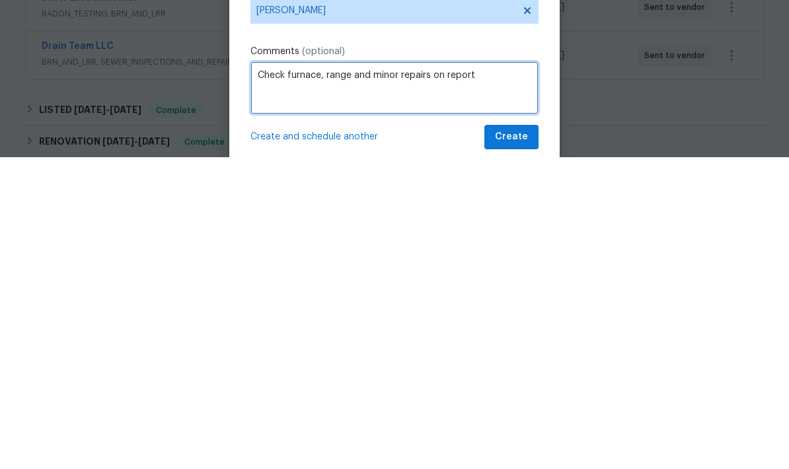
scroll to position [26, 0]
type textarea "Check furnace, range and minor repairs on report"
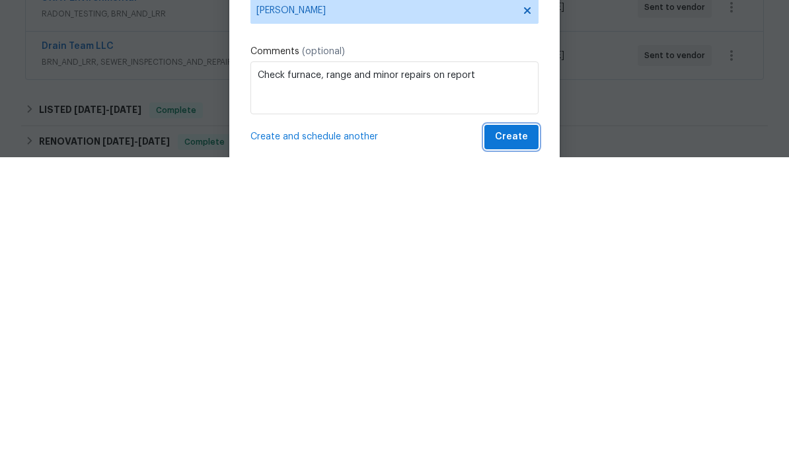
click at [509, 441] on span "Create" at bounding box center [511, 449] width 33 height 17
